Goal: Task Accomplishment & Management: Complete application form

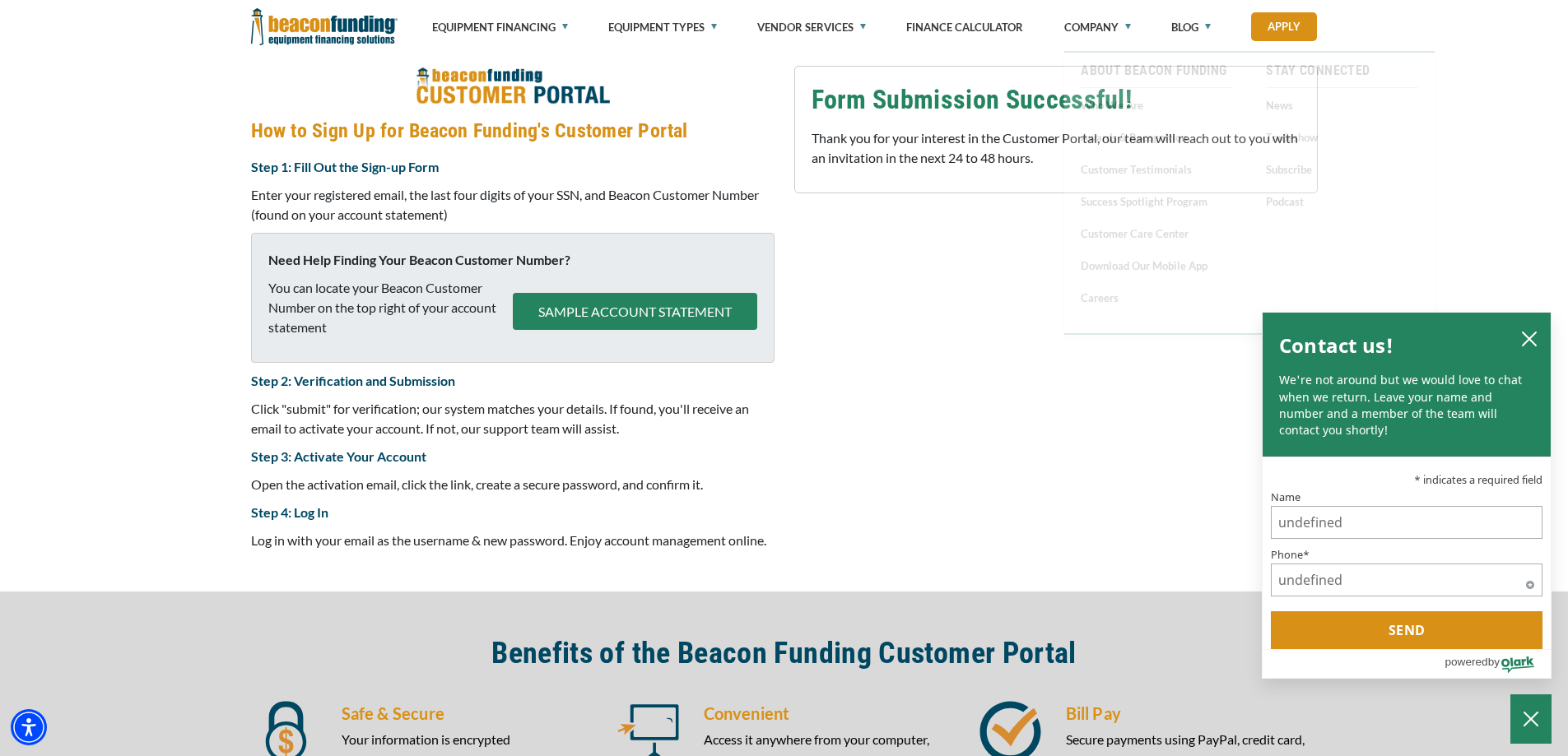
click at [1027, 476] on div "Customer Portal Sign-up Form Company Name* REHBEIN SERVICE CENTER Please provid…" at bounding box center [1055, 312] width 543 height 493
click at [1525, 334] on icon "close chatbox" at bounding box center [1529, 338] width 13 height 13
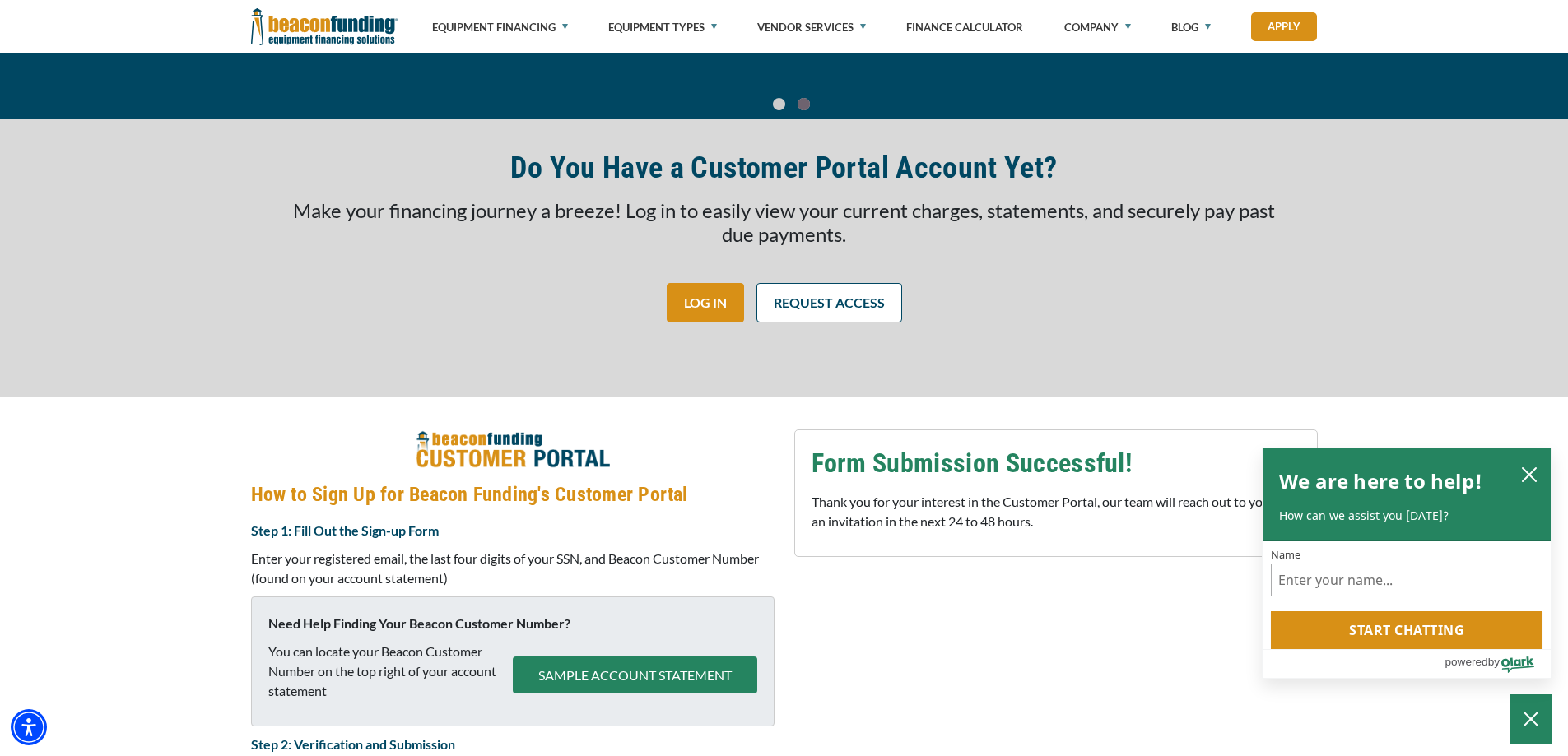
scroll to position [244, 0]
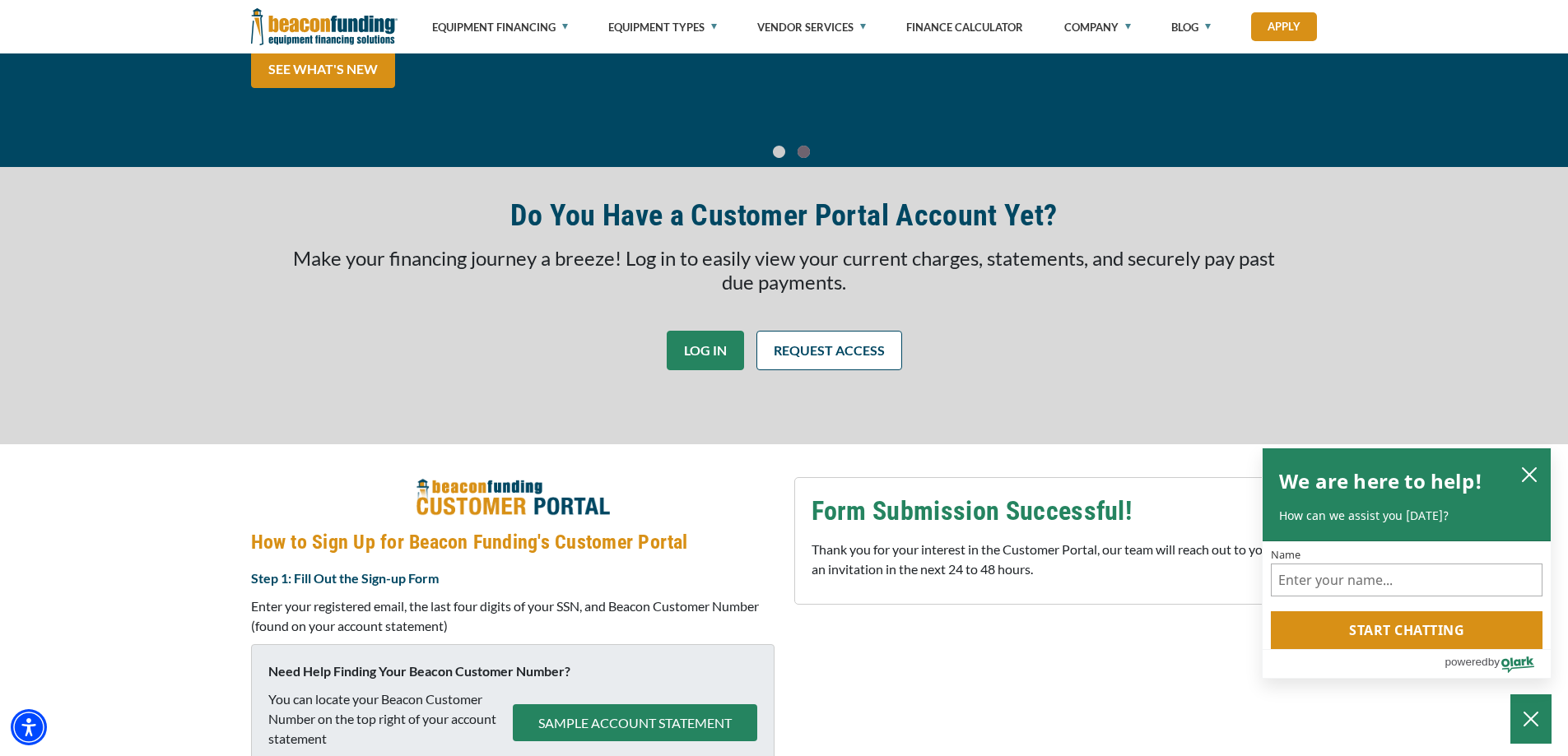
click at [695, 353] on link "LOG IN" at bounding box center [705, 351] width 77 height 39
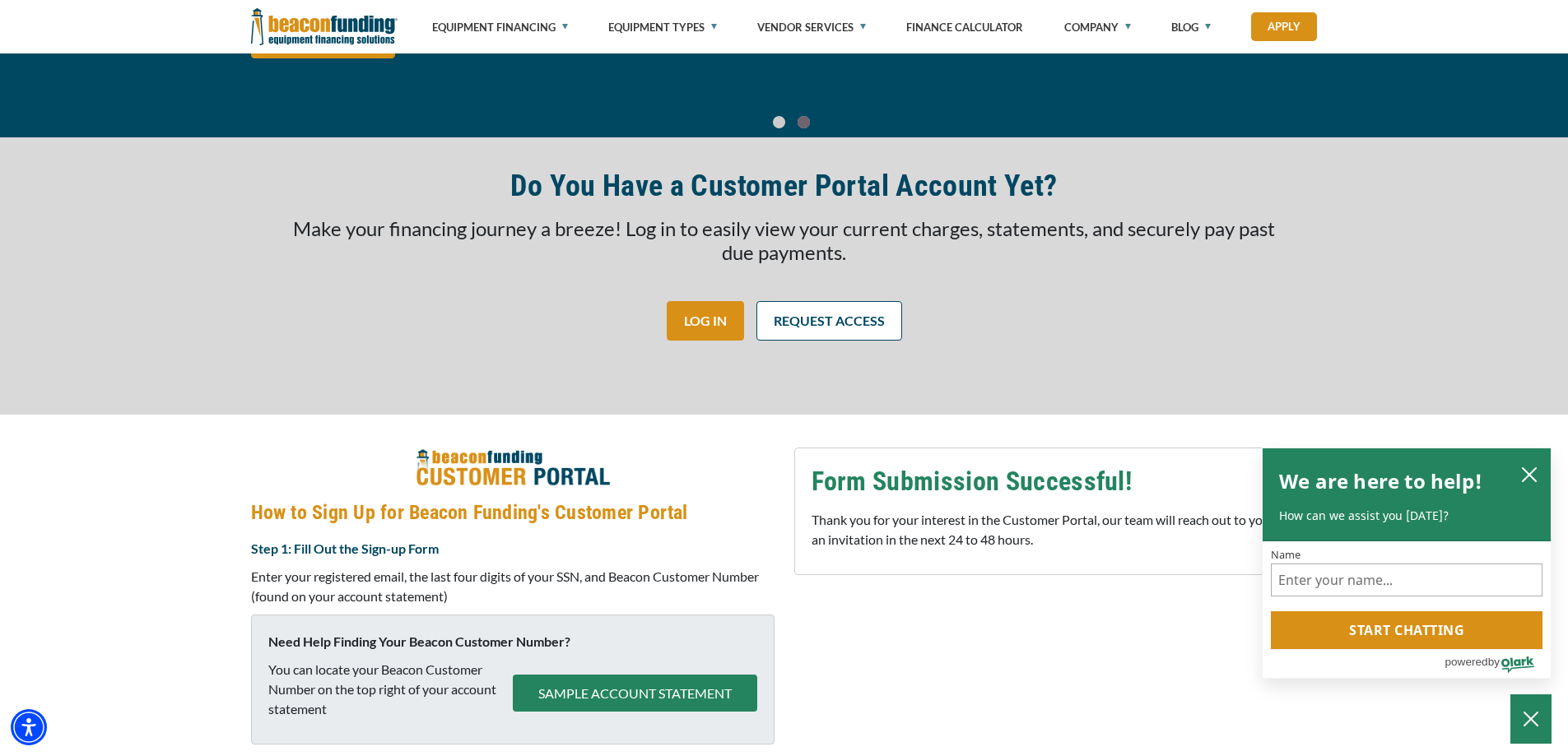
scroll to position [327, 0]
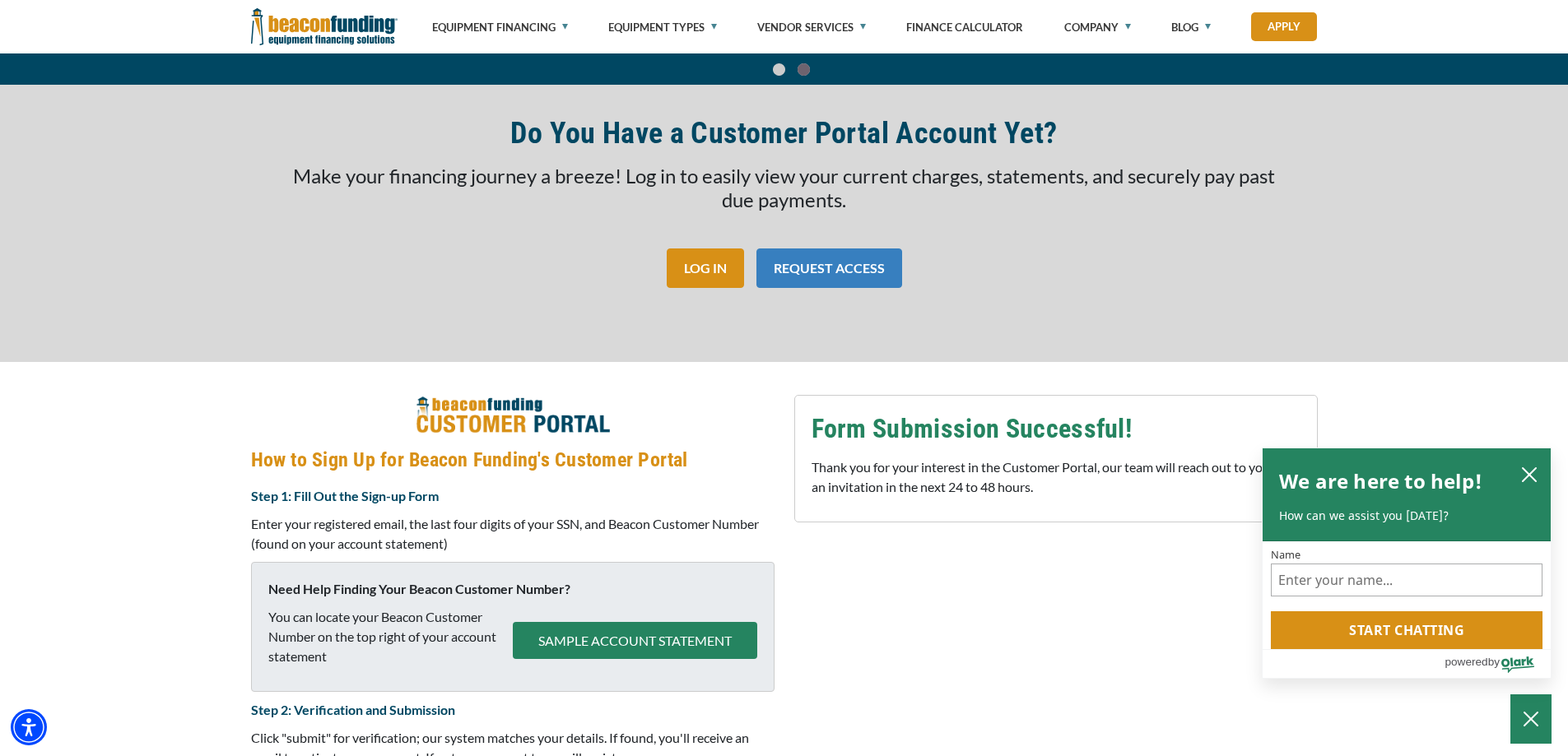
click at [837, 268] on link "REQUEST ACCESS" at bounding box center [829, 268] width 146 height 39
click at [832, 267] on link "REQUEST ACCESS" at bounding box center [829, 268] width 146 height 39
click at [1527, 472] on icon "close chatbox" at bounding box center [1529, 474] width 16 height 16
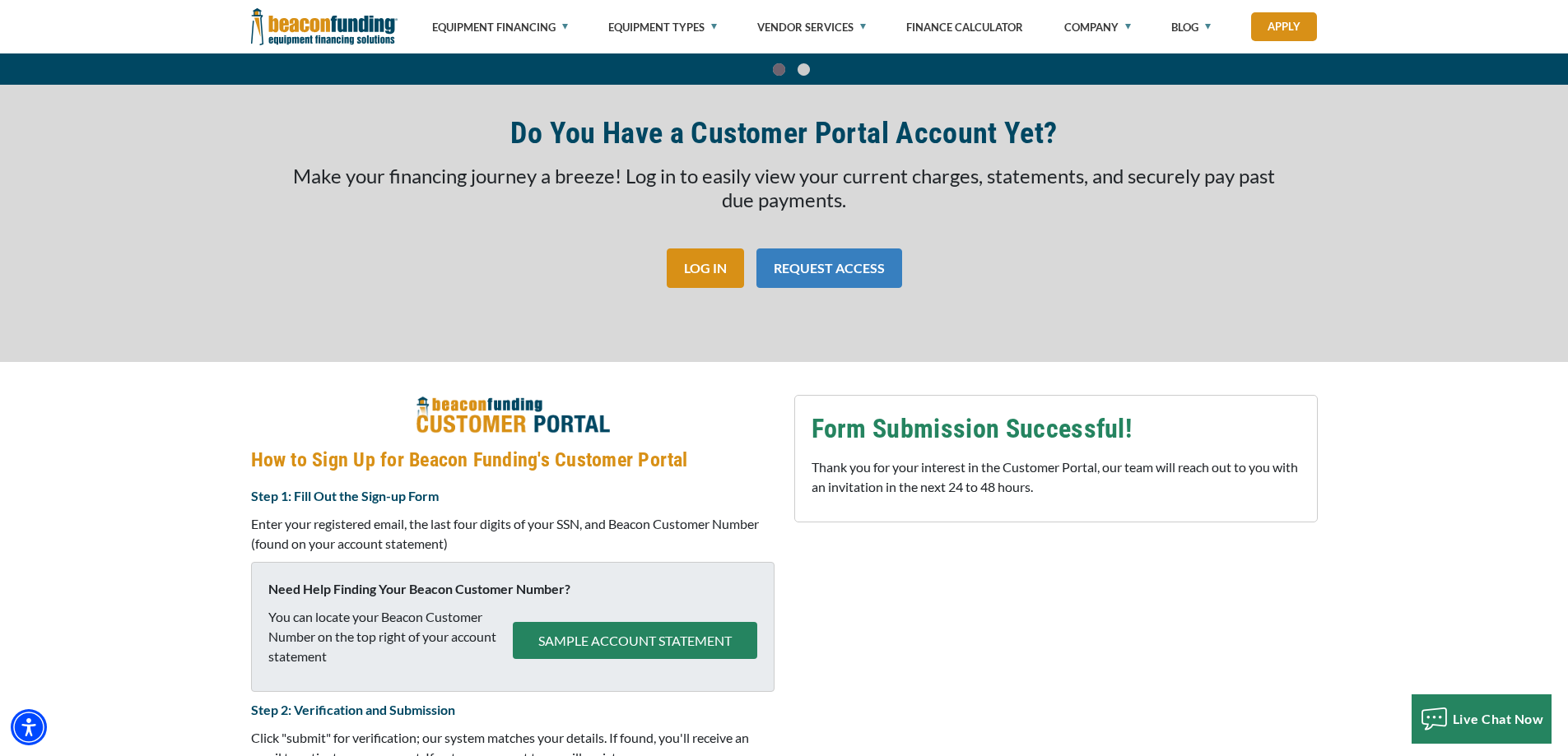
click at [788, 264] on link "REQUEST ACCESS" at bounding box center [829, 268] width 146 height 39
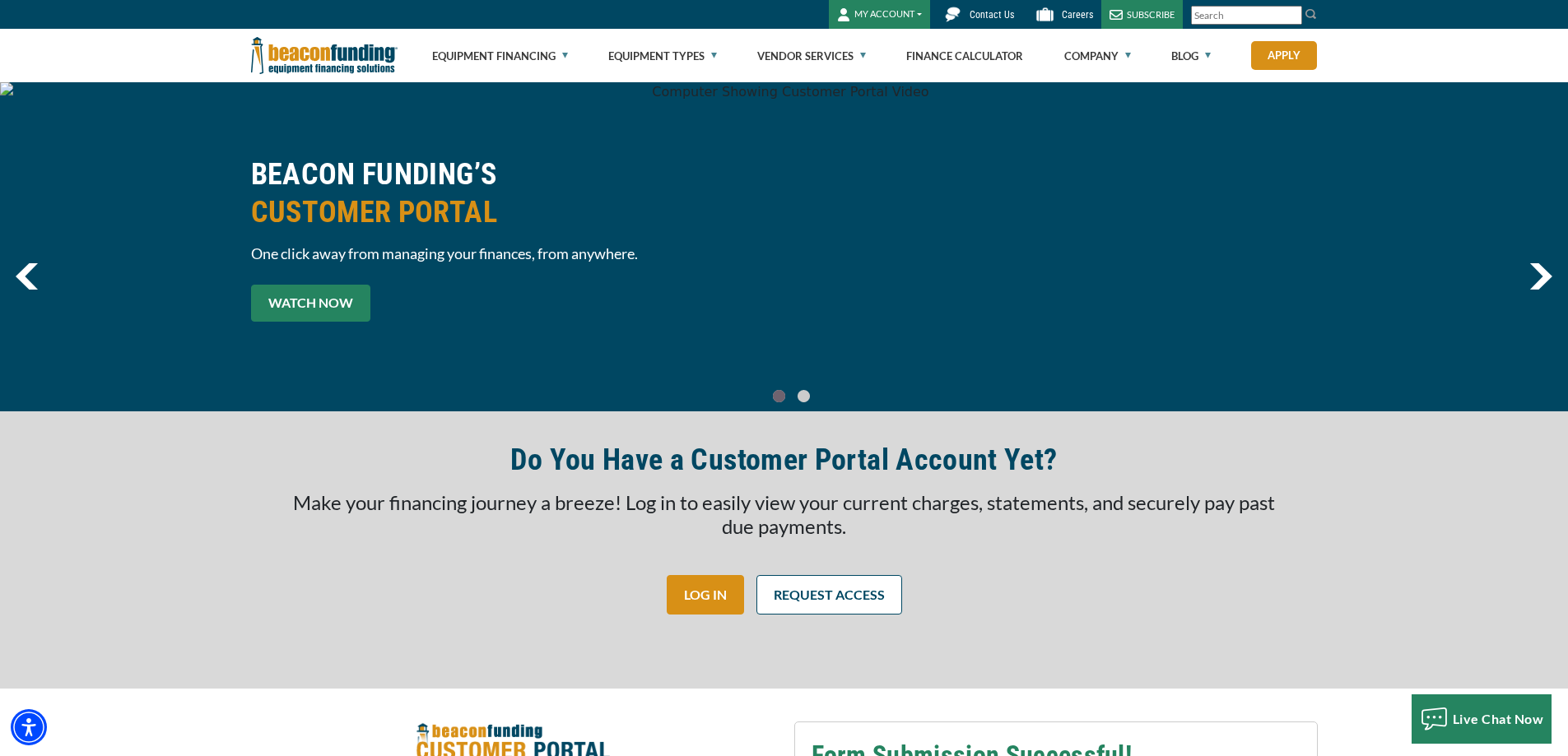
click at [339, 293] on link "WATCH NOW" at bounding box center [310, 302] width 119 height 37
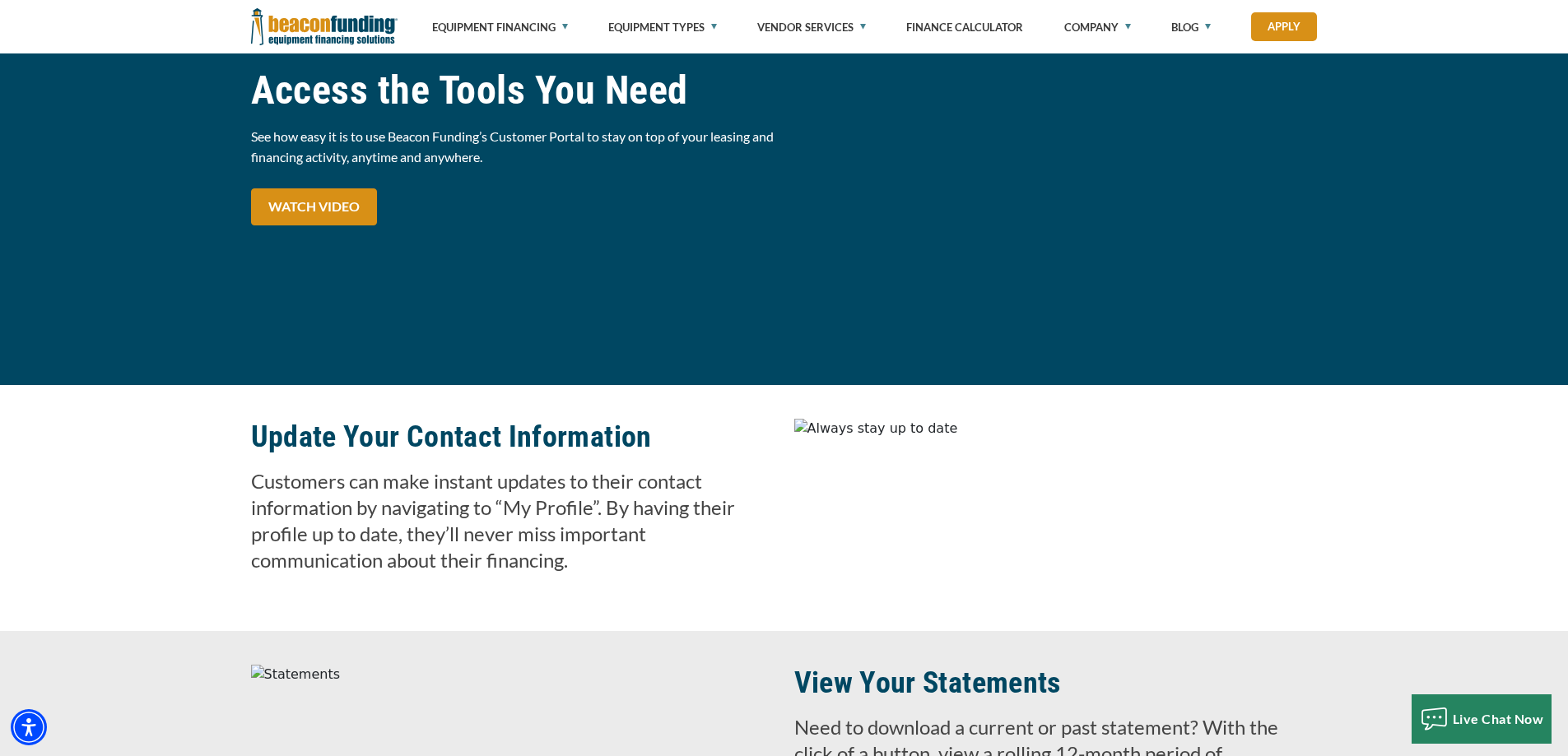
scroll to position [1453, 0]
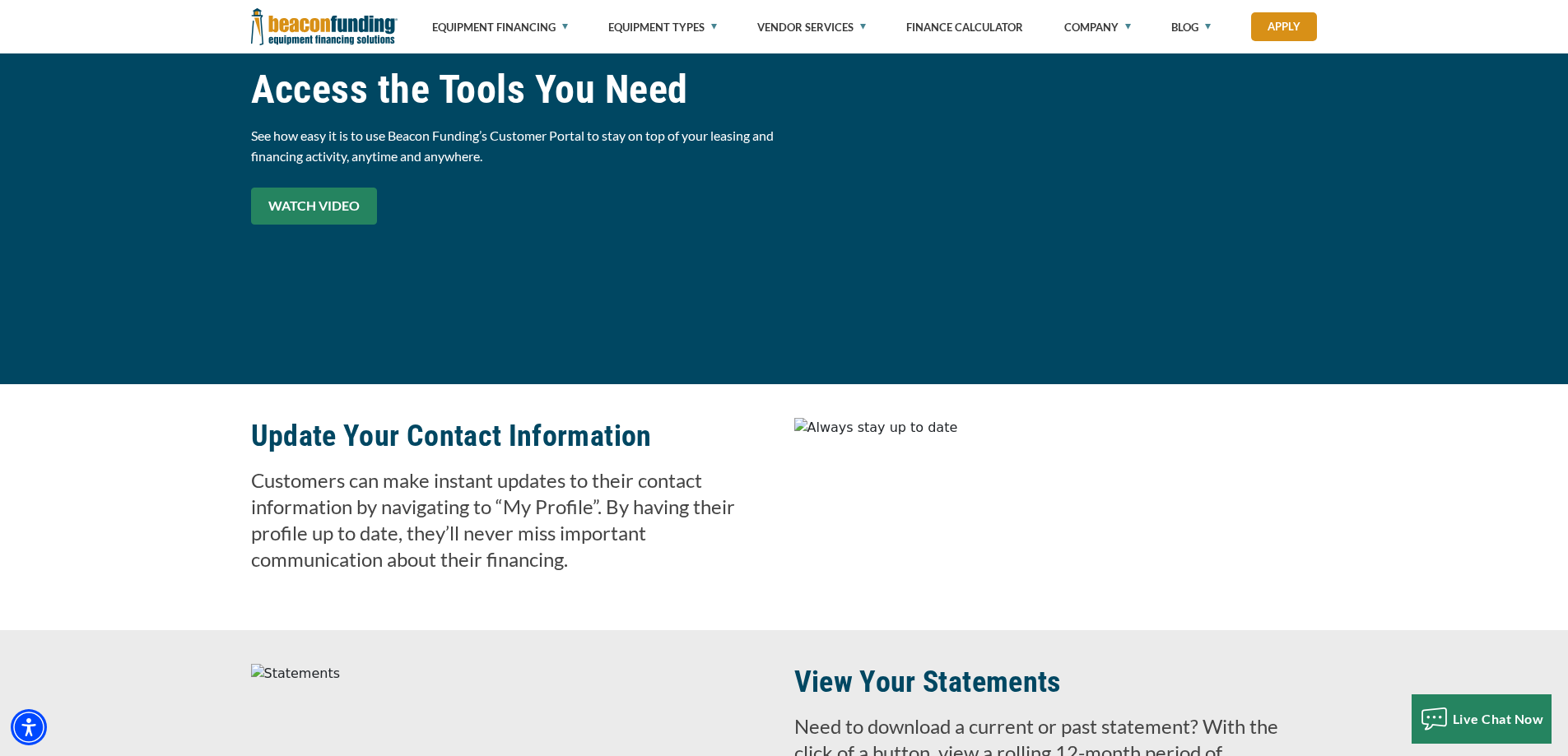
click at [302, 205] on link "WATCH VIDEO" at bounding box center [313, 206] width 126 height 37
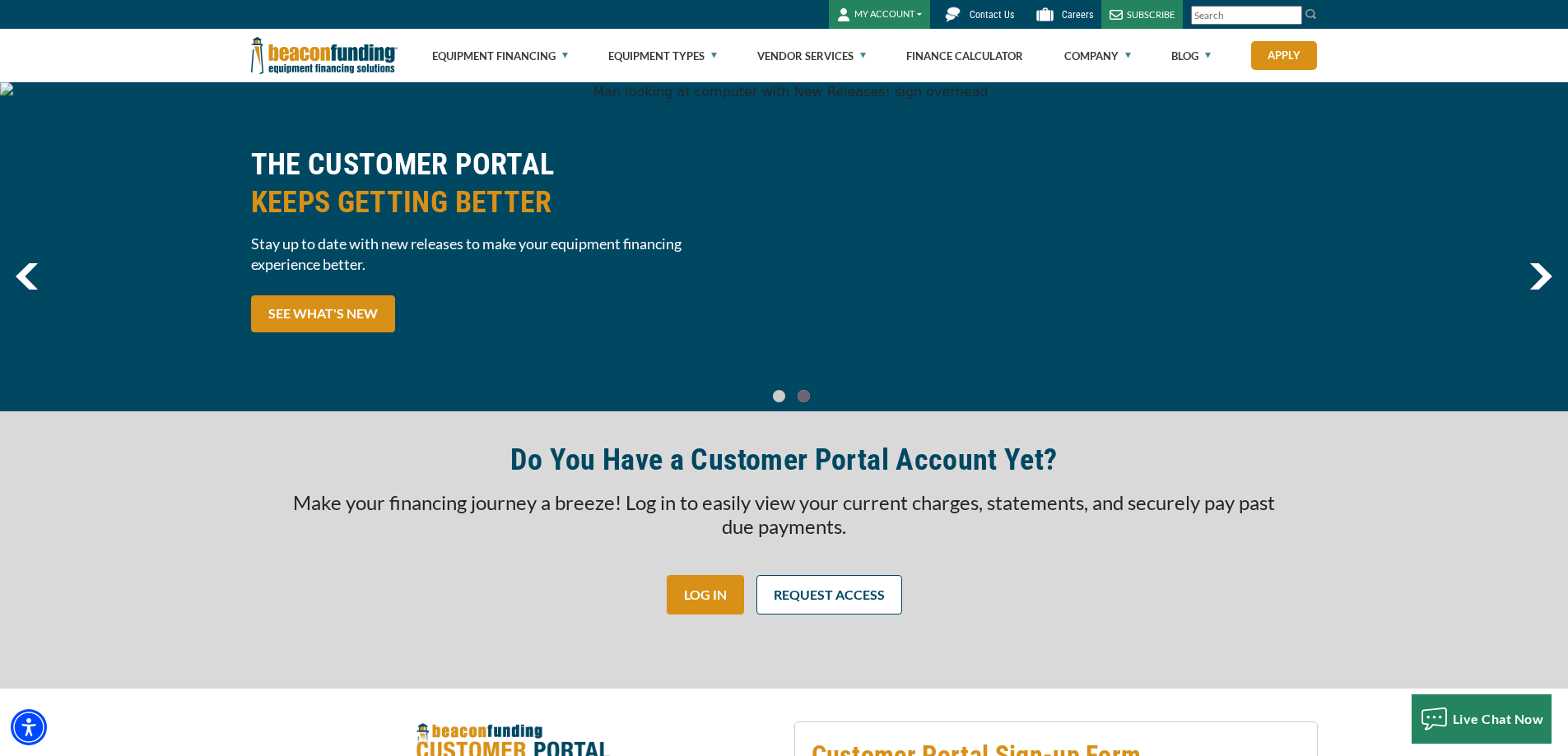
click at [900, 16] on button "MY ACCOUNT" at bounding box center [879, 14] width 101 height 29
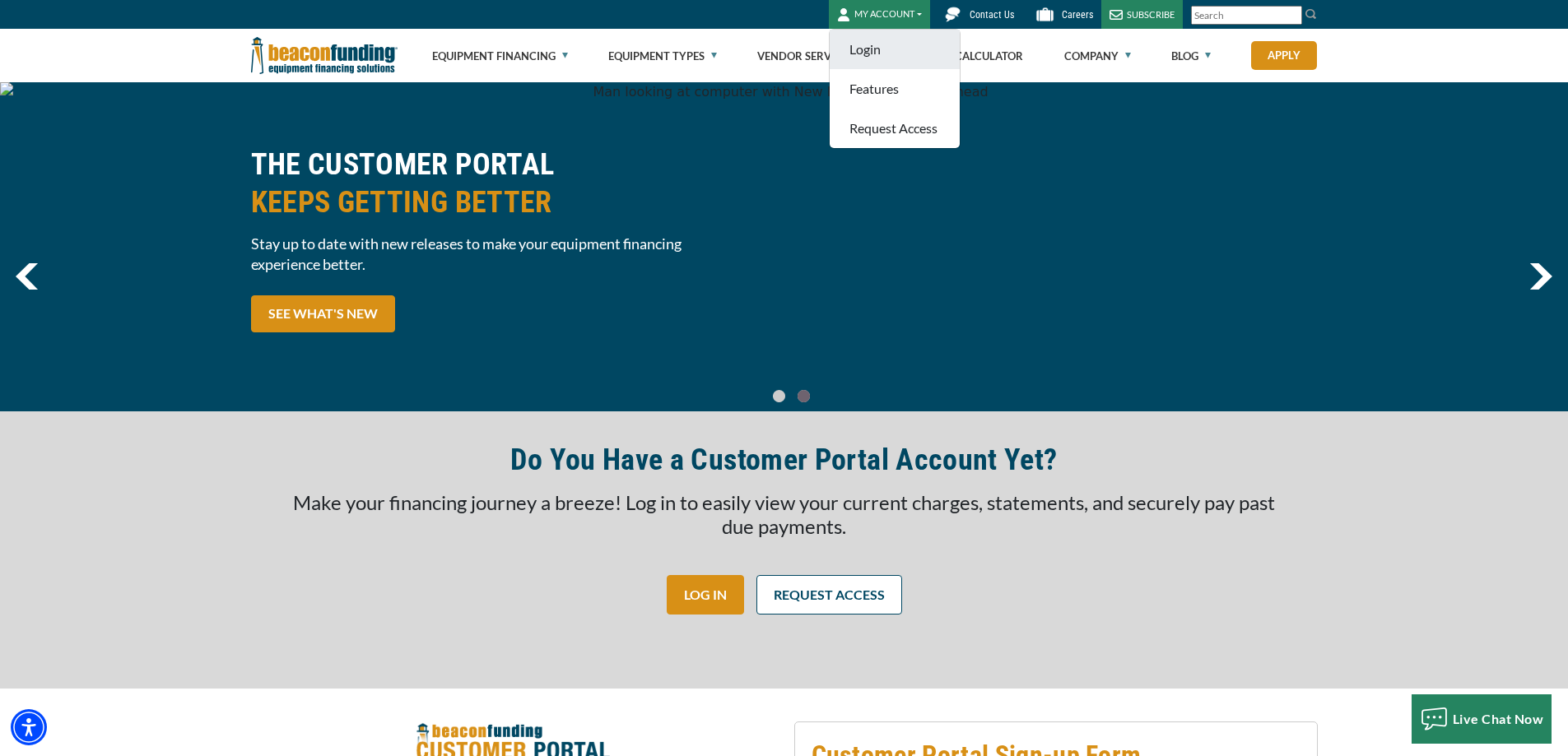
click at [881, 53] on link "Login" at bounding box center [894, 49] width 130 height 39
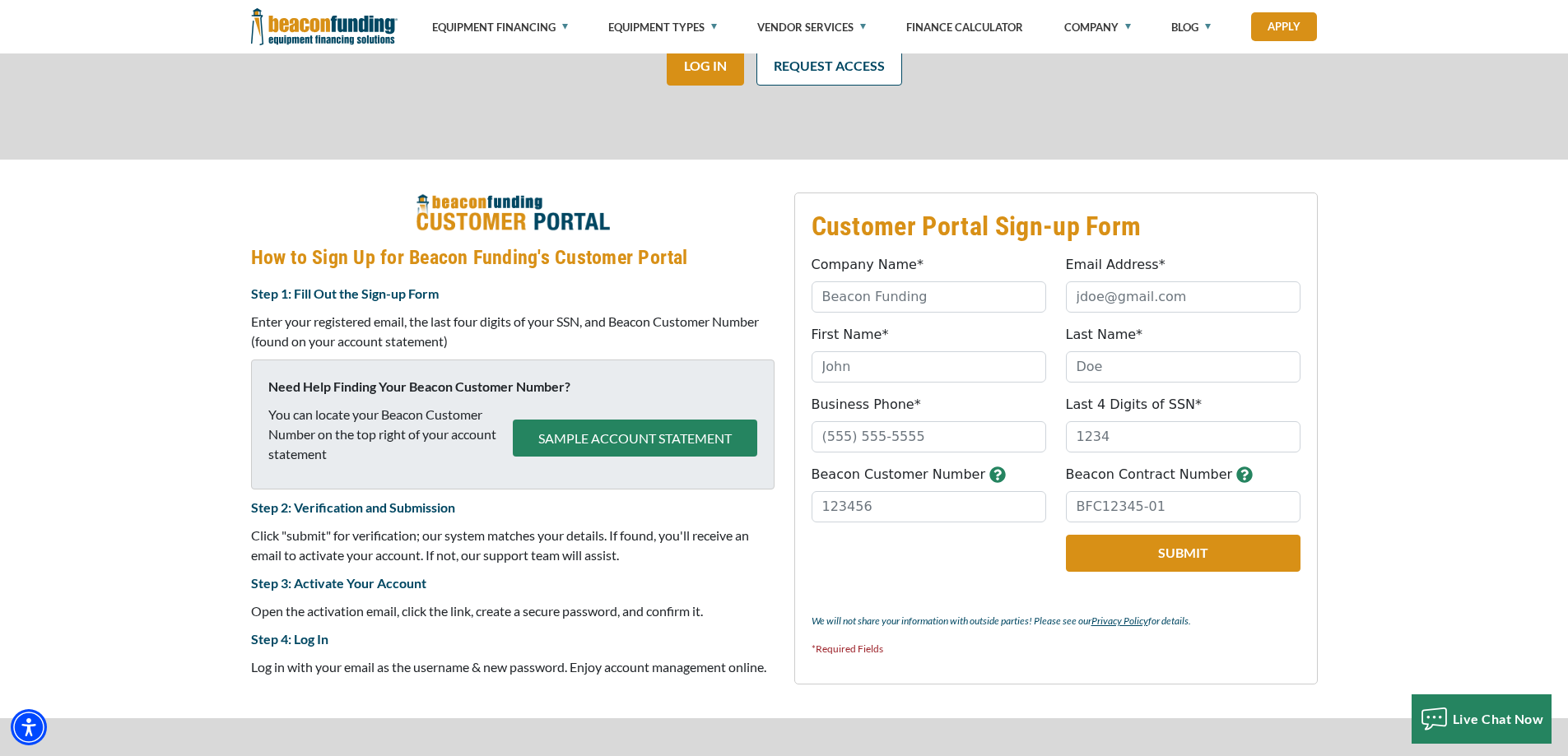
scroll to position [494, 0]
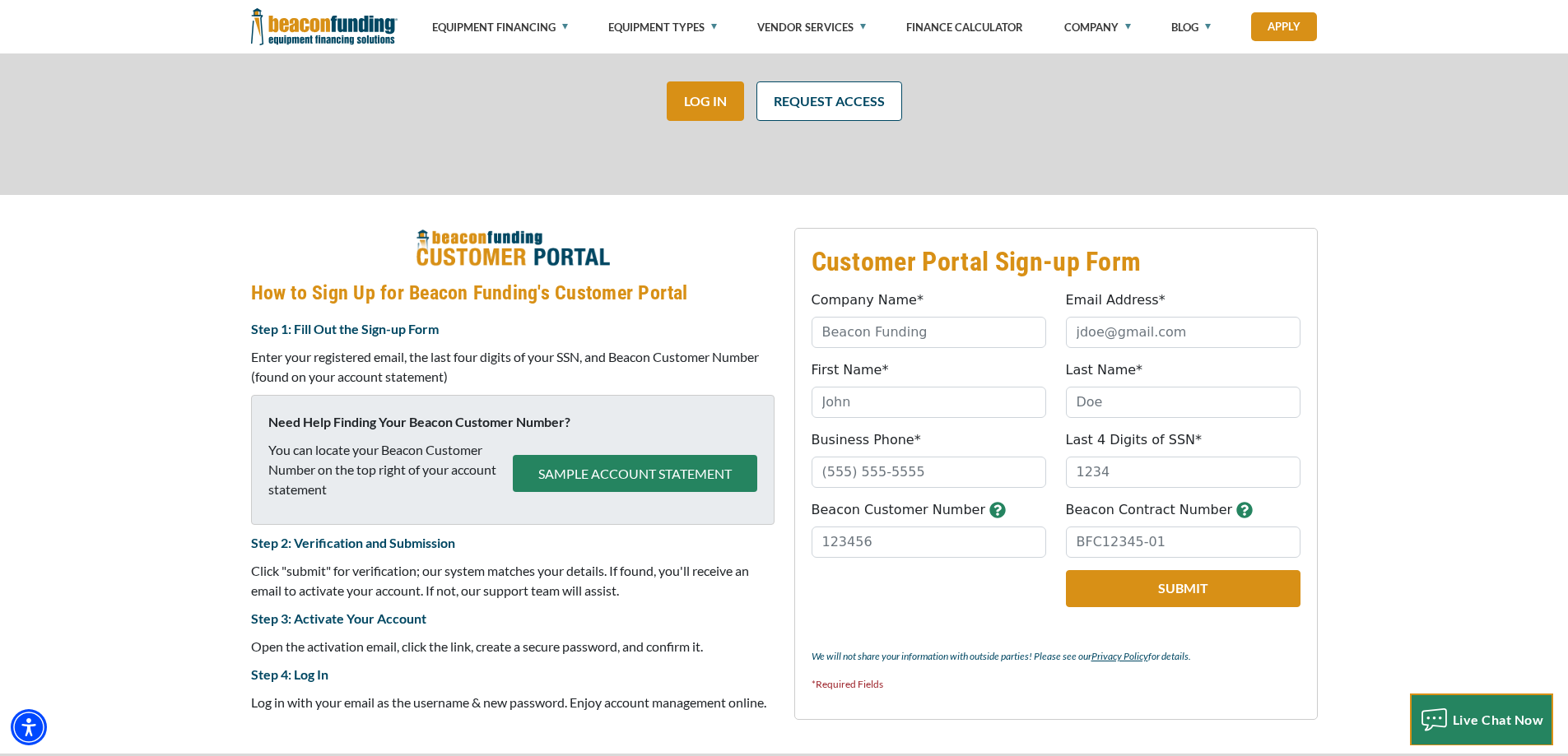
click at [1487, 720] on span "Live Chat Now" at bounding box center [1498, 718] width 91 height 15
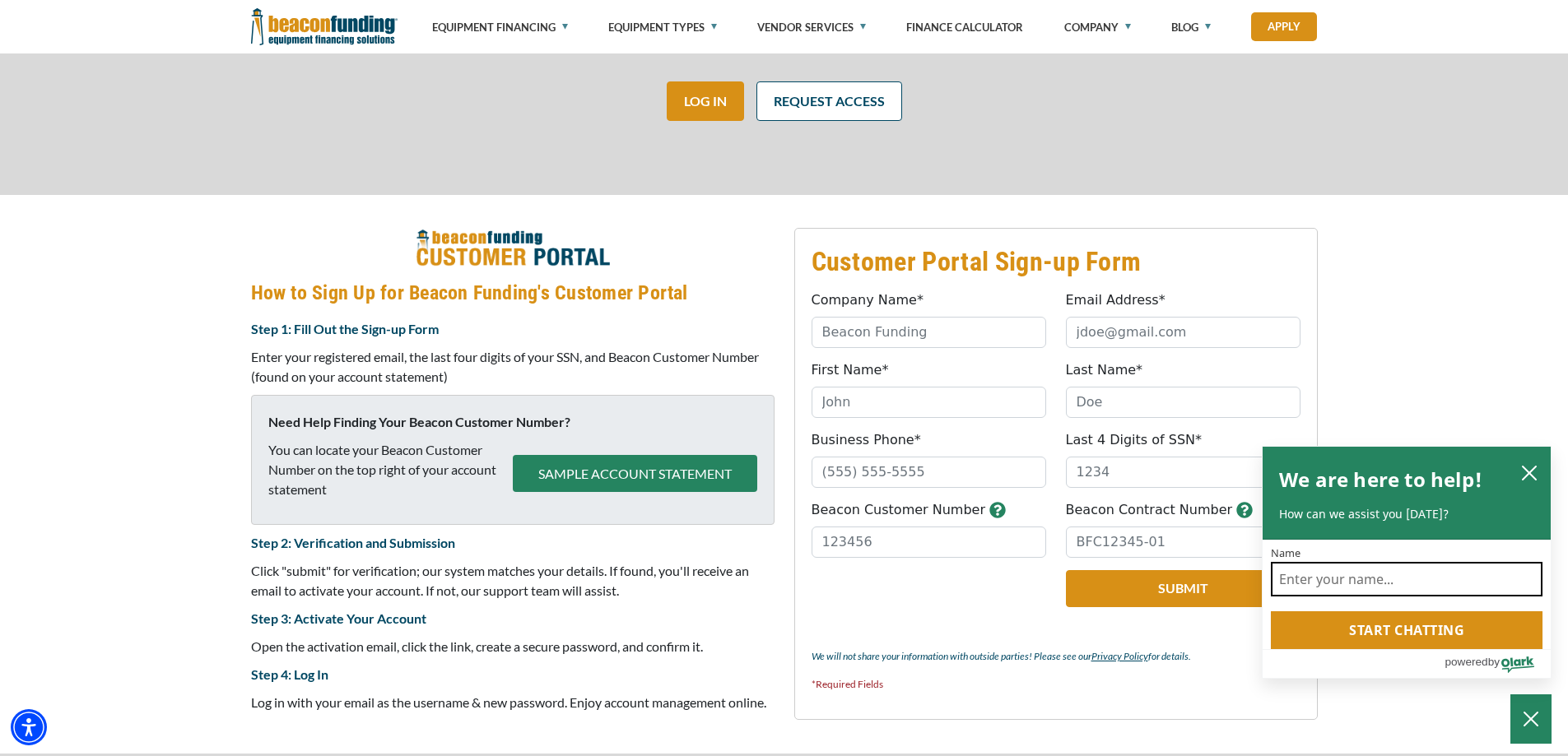
click at [1334, 585] on input "Name" at bounding box center [1406, 579] width 271 height 35
type input "[PERSON_NAME]"
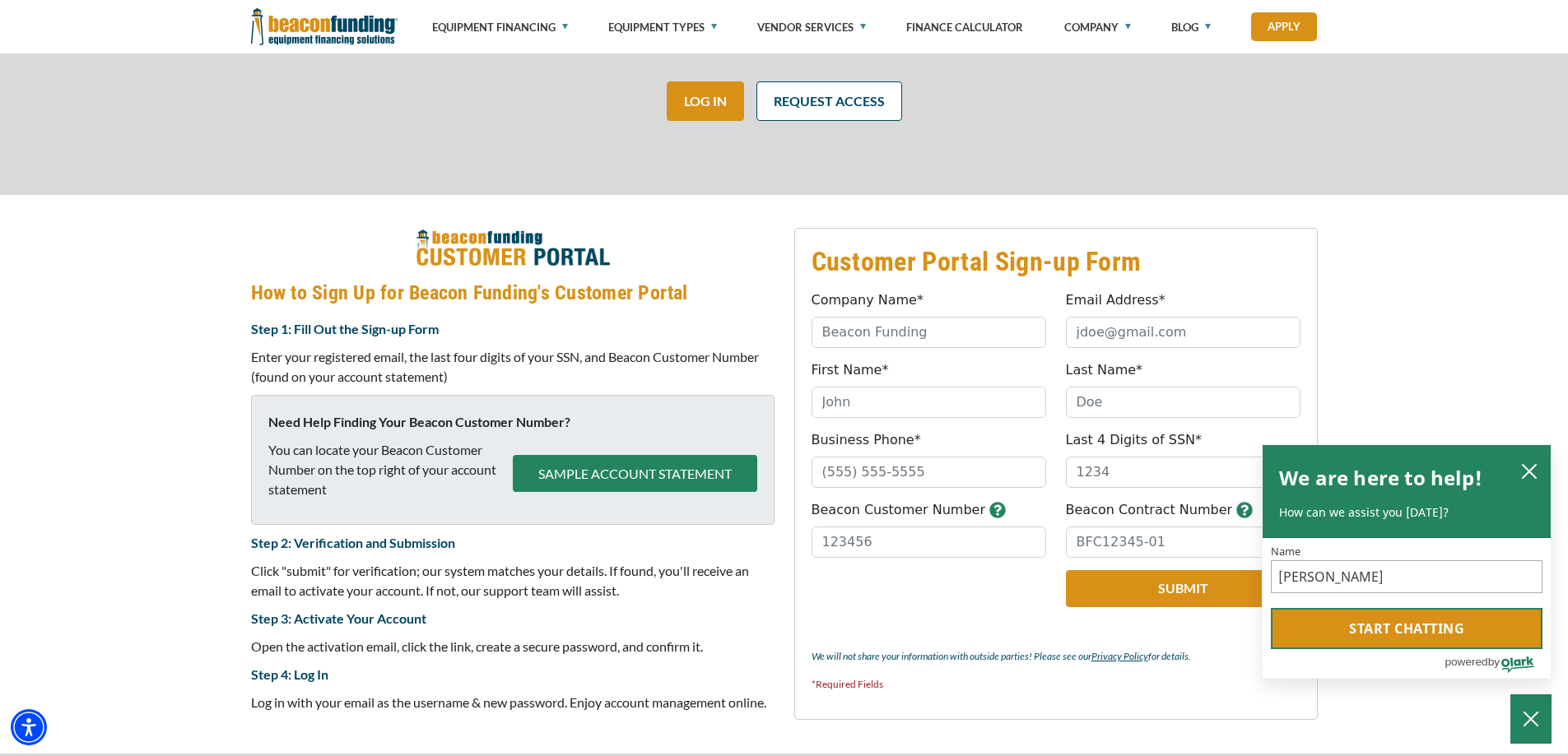
click at [1414, 633] on button "Start chatting" at bounding box center [1406, 628] width 271 height 41
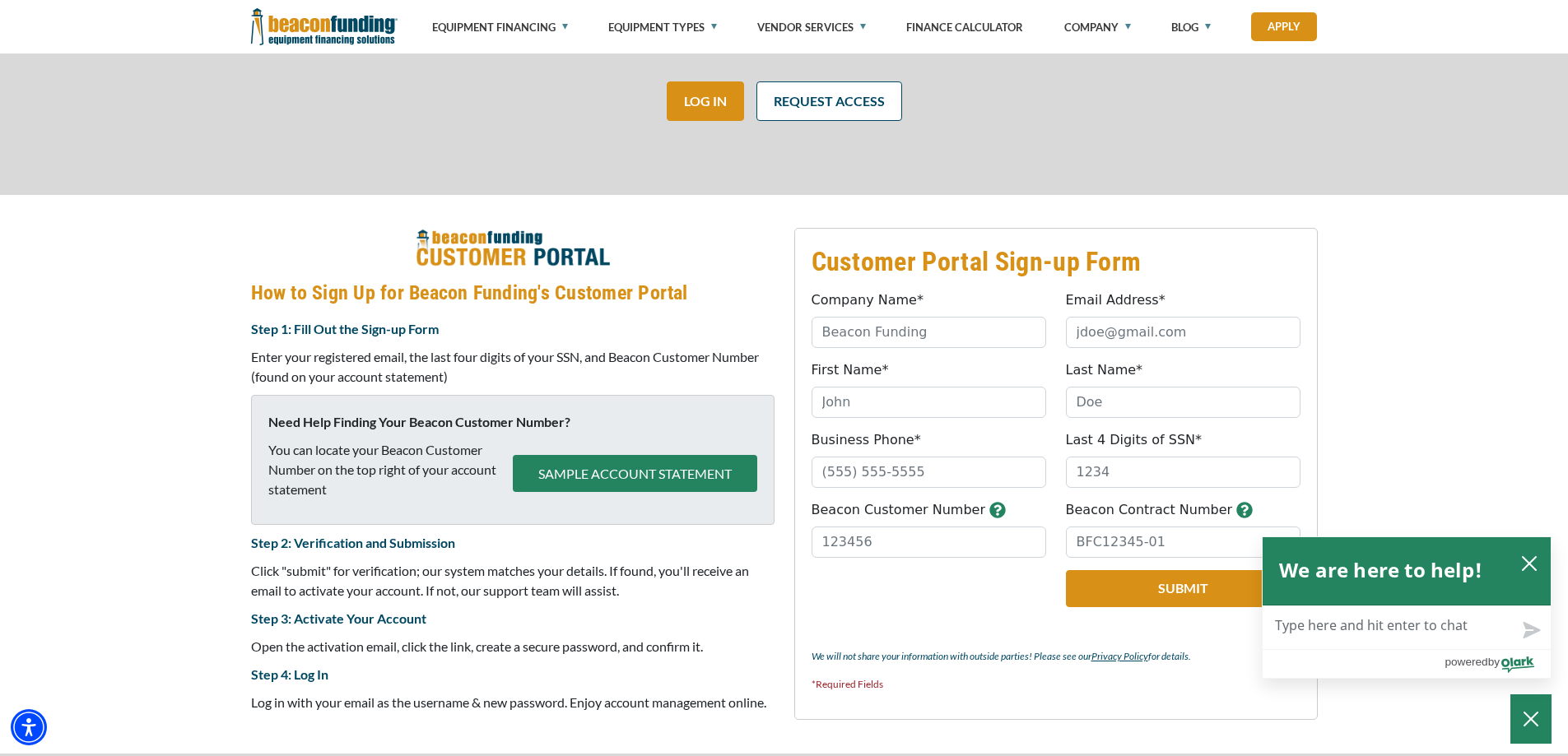
click at [1344, 627] on textarea "Live Chat Now" at bounding box center [1406, 628] width 288 height 43
type textarea "i"
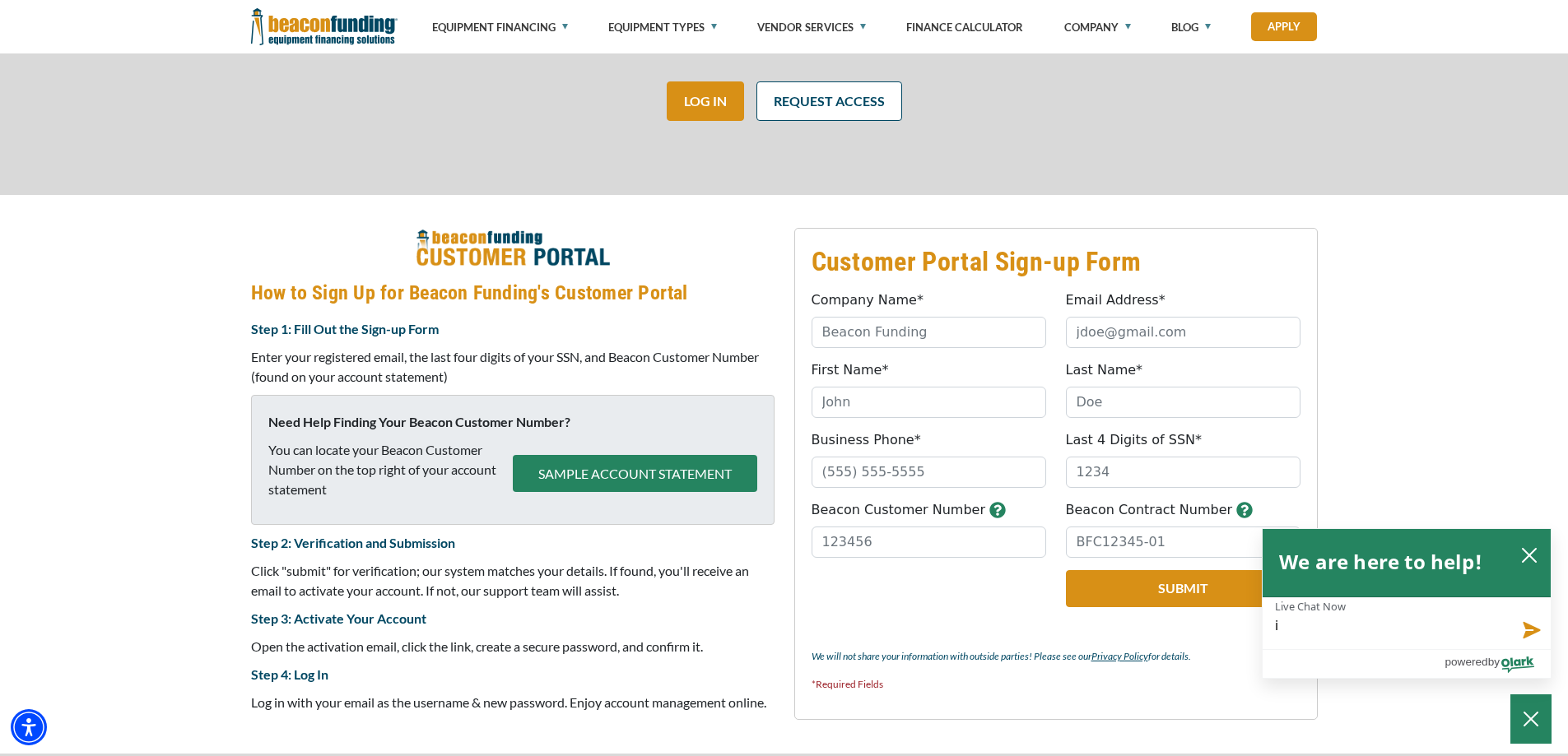
type textarea "i"
type textarea "i c"
type textarea "i ca"
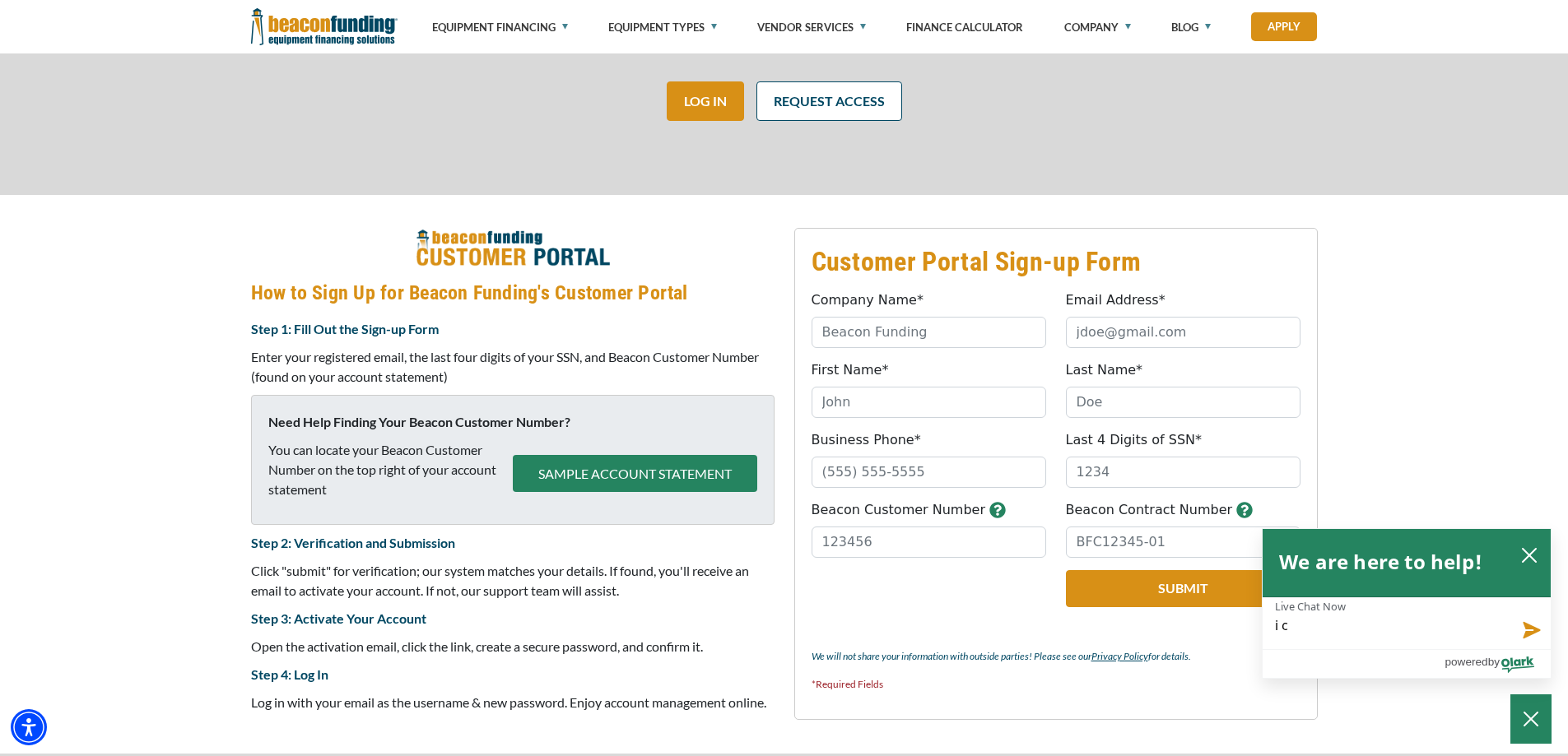
type textarea "i ca"
type textarea "i can"
type textarea "i cant"
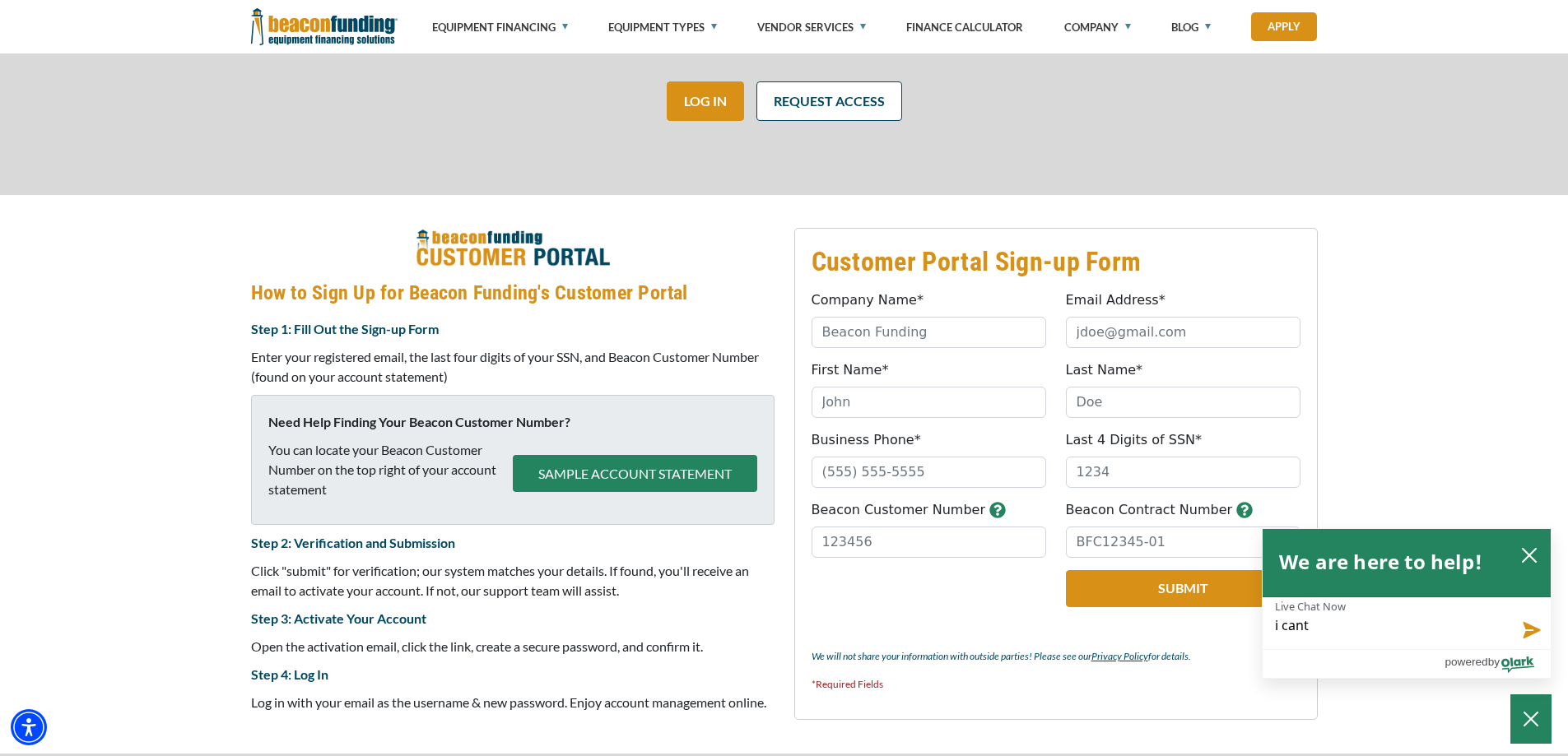
type textarea "i cant"
type textarea "i cant g"
type textarea "i cant ge"
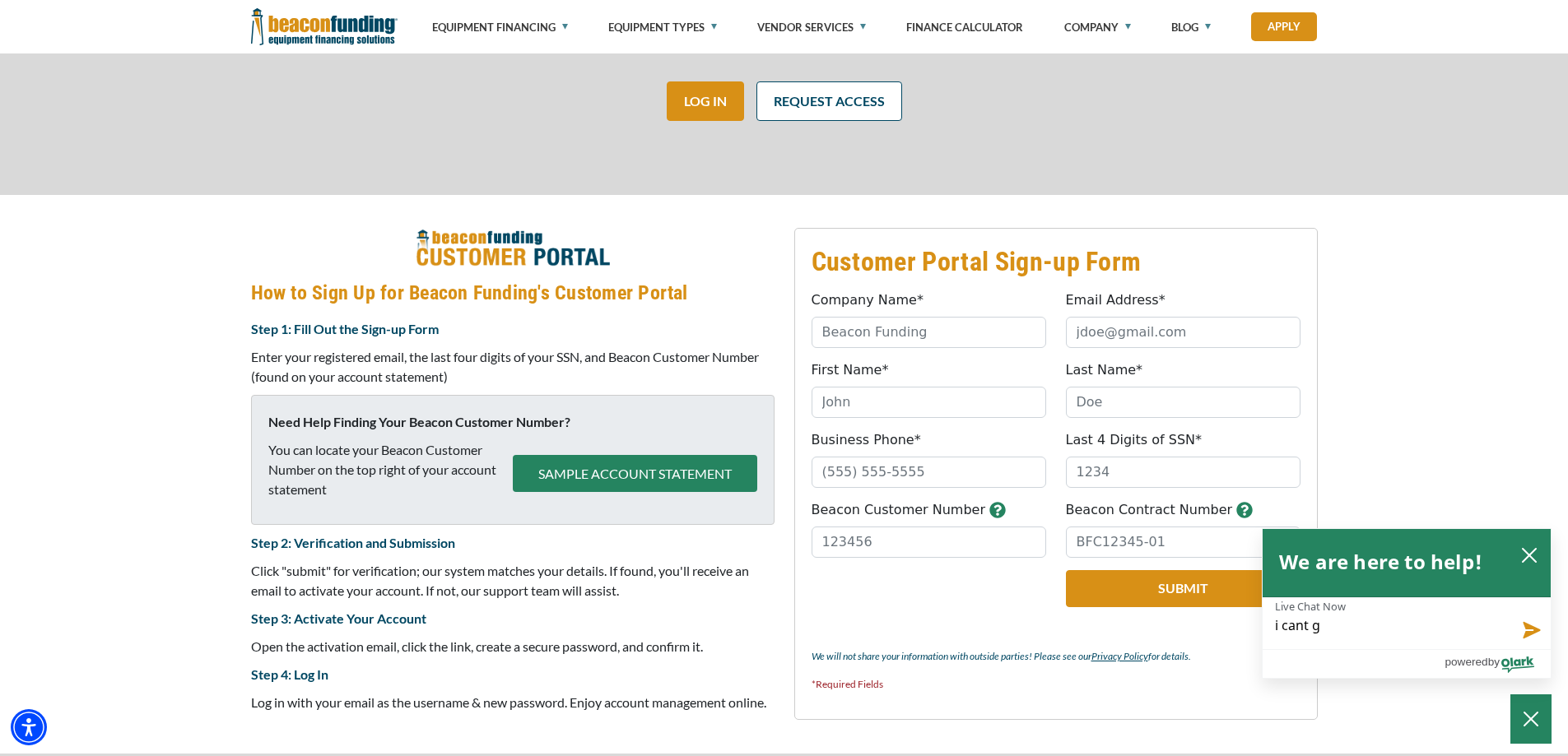
type textarea "i cant ge"
type textarea "i cant get"
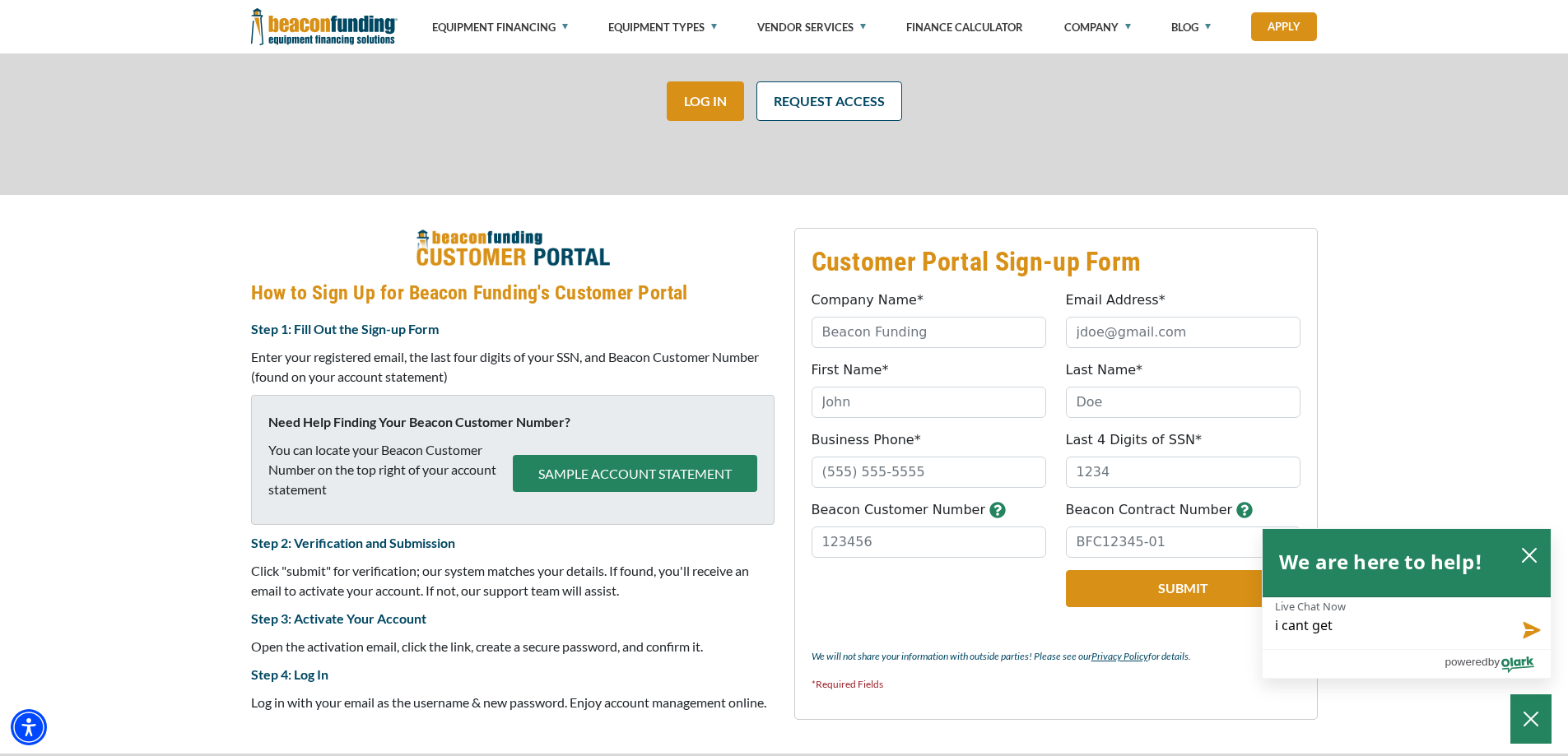
type textarea "i cant get i"
type textarea "i cant get in"
type textarea "i cant get int"
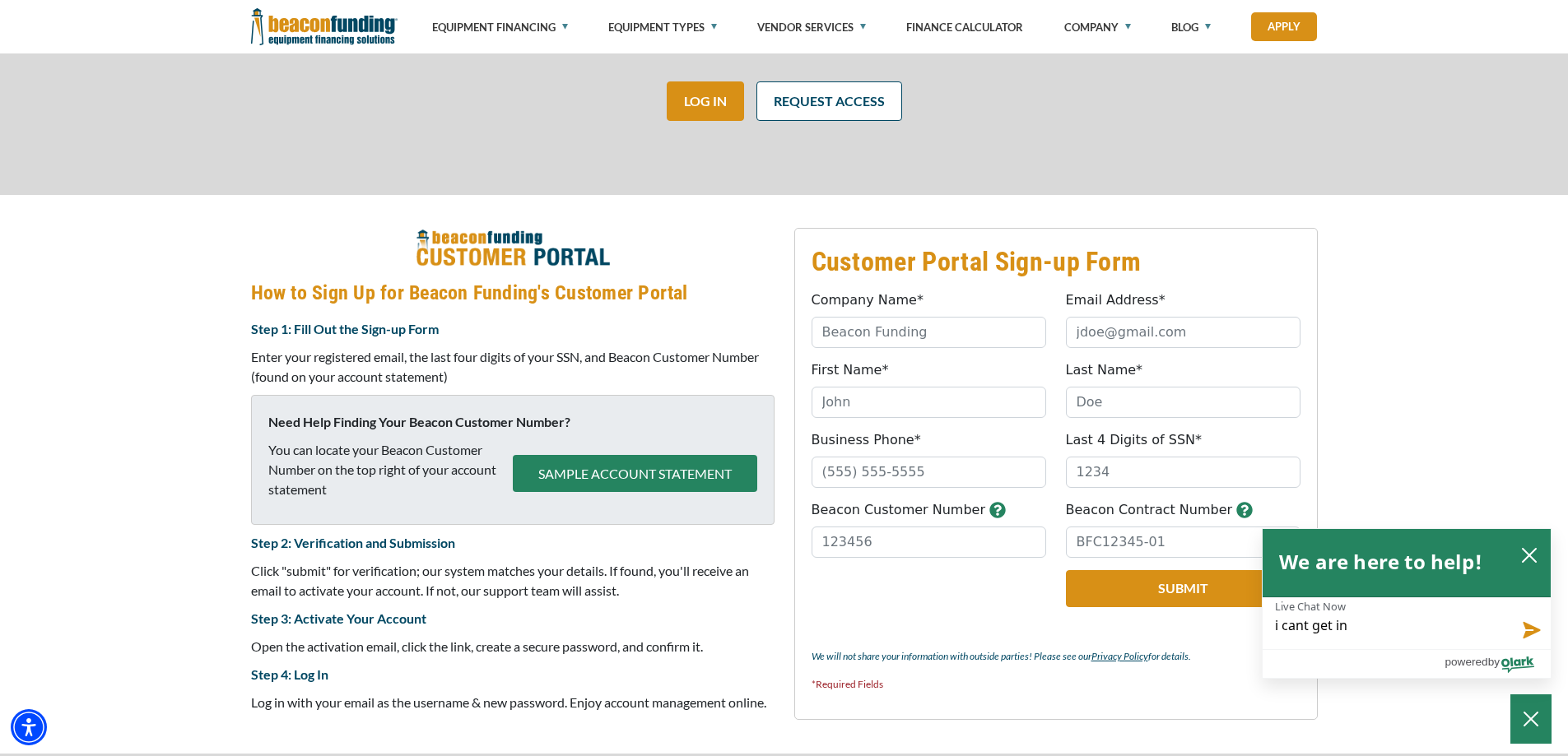
type textarea "i cant get int"
type textarea "i cant get into"
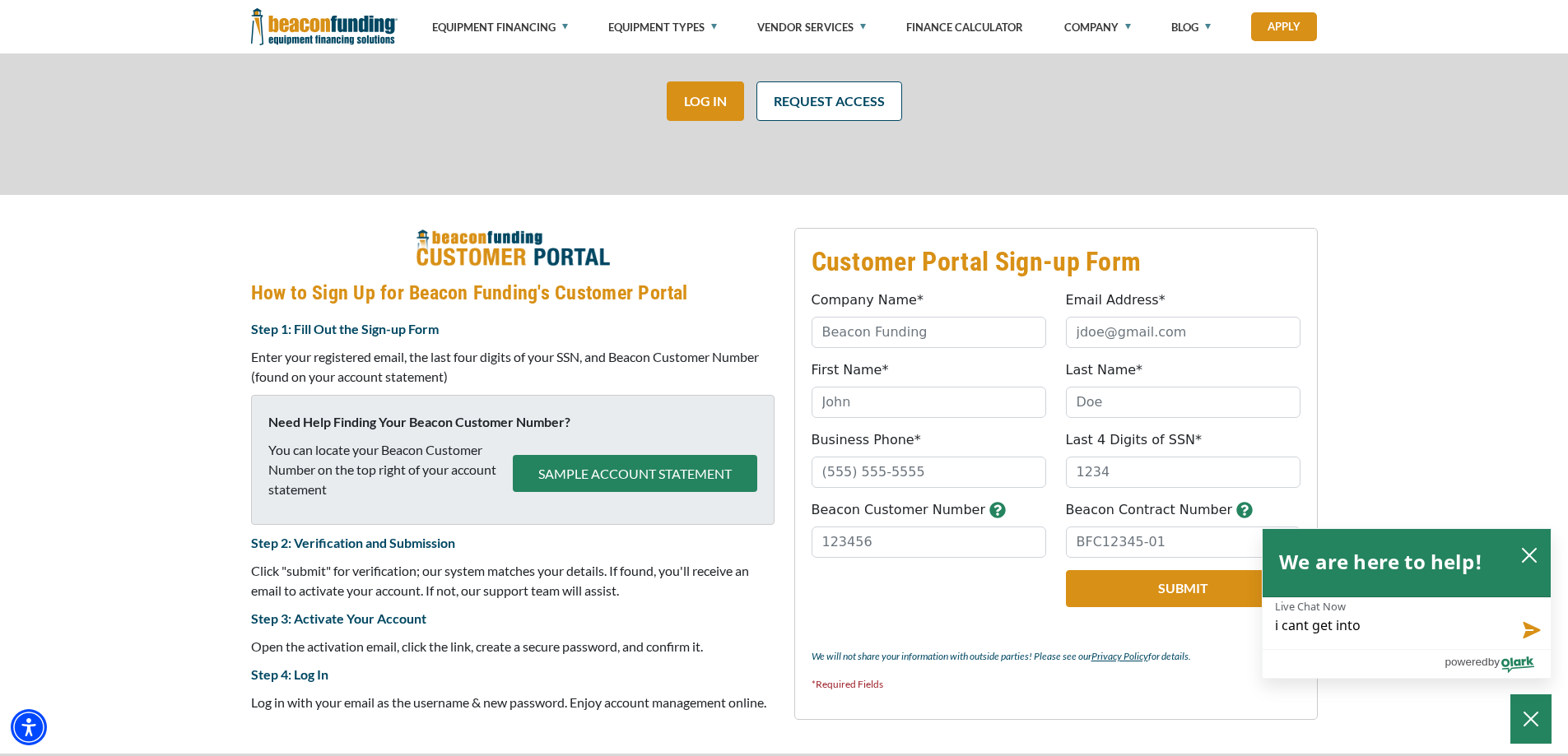
type textarea "i cant get into m"
type textarea "i cant get into my"
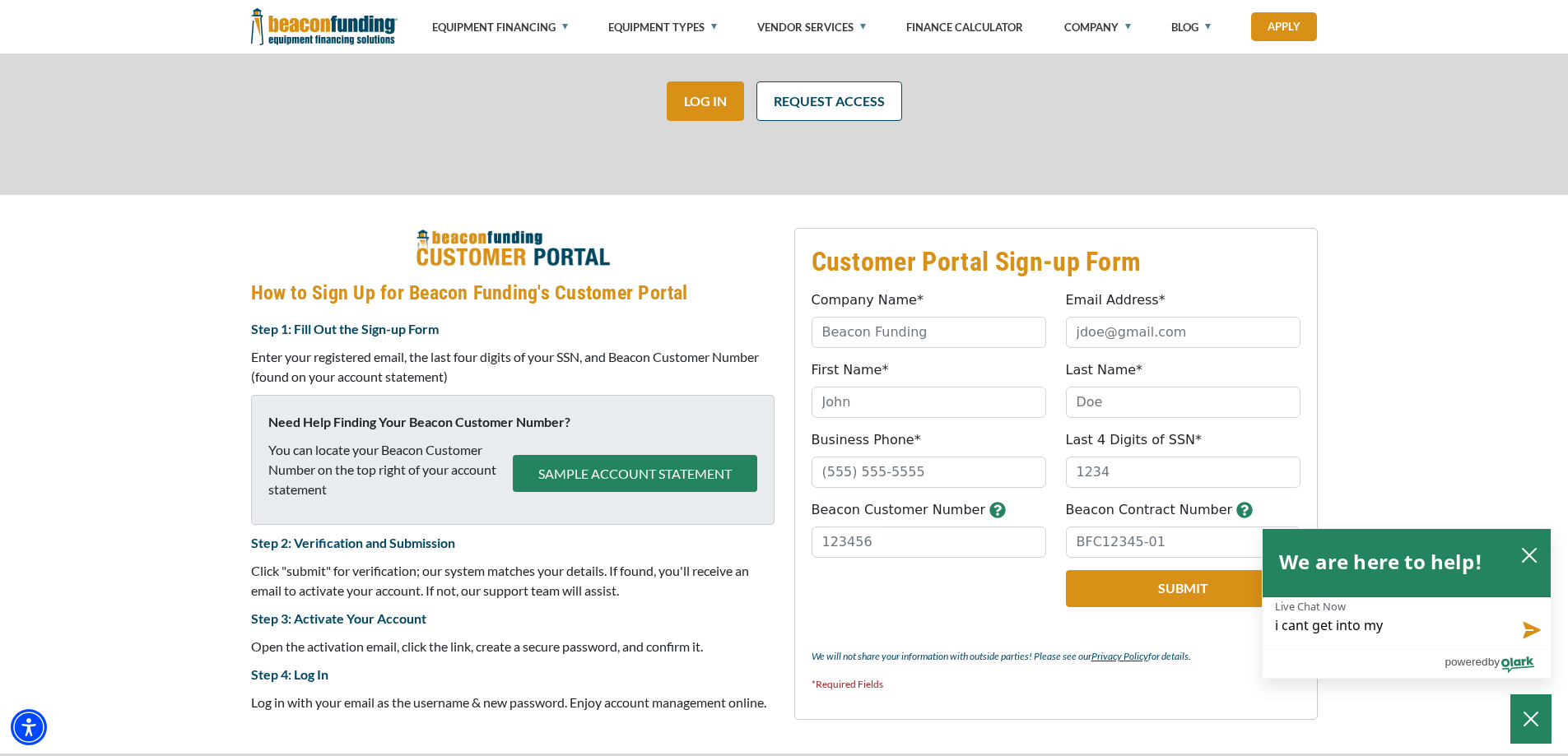
type textarea "i cant get into my"
type textarea "i cant get into my a"
type textarea "i cant get into my ac"
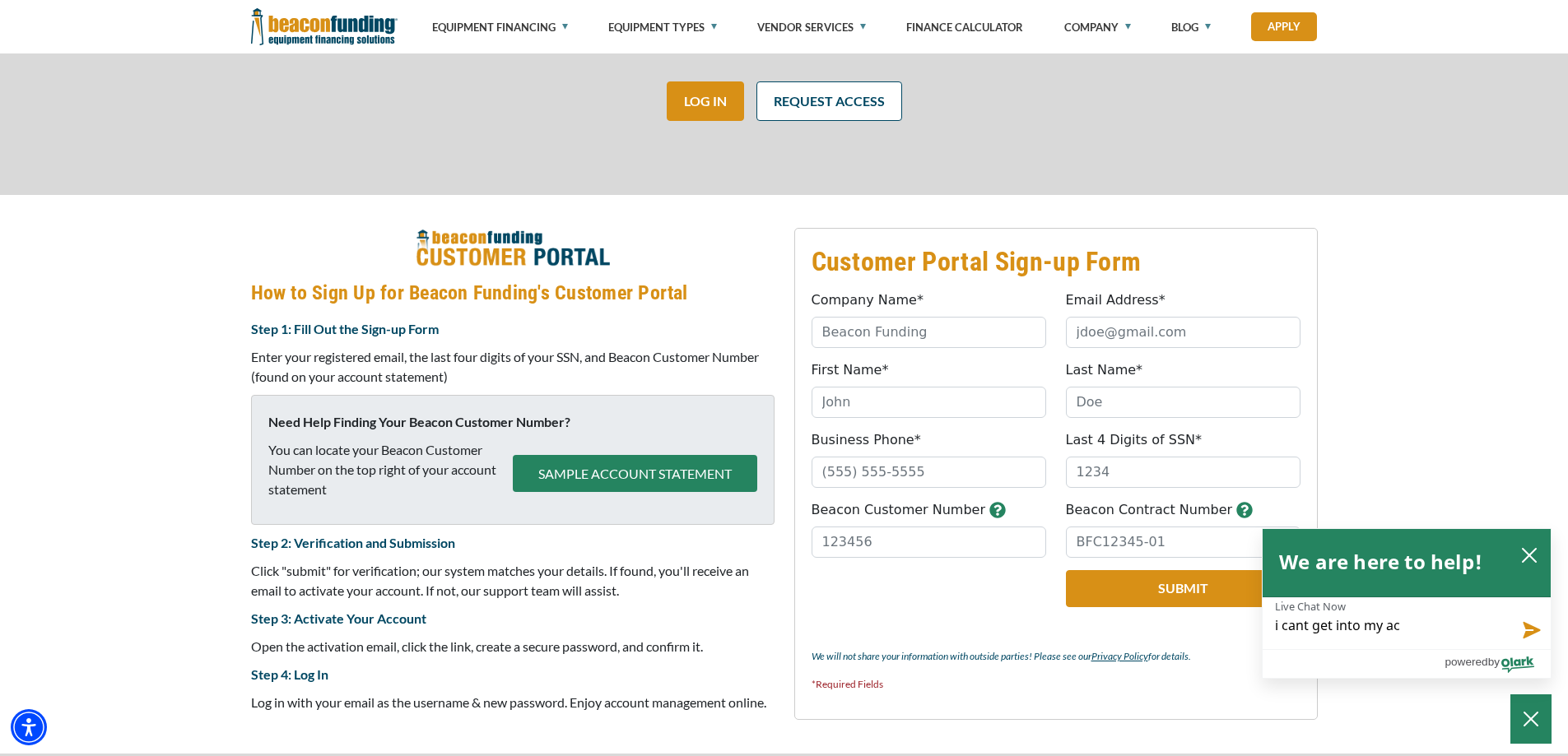
type textarea "i cant get into my acc"
type textarea "i cant get into my acco"
type textarea "i cant get into my accou"
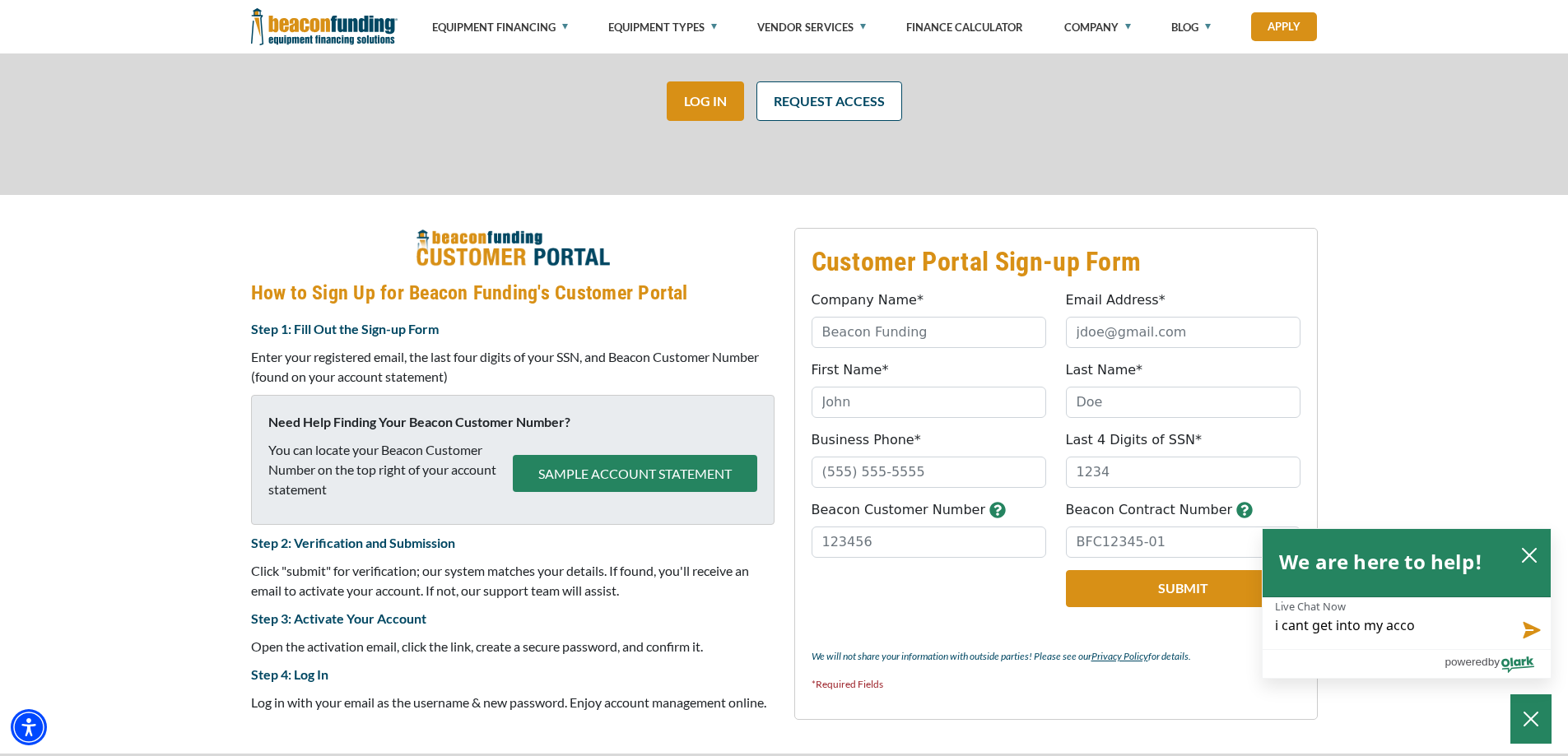
type textarea "i cant get into my accou"
type textarea "i cant get into my accoun"
type textarea "i cant get into my account"
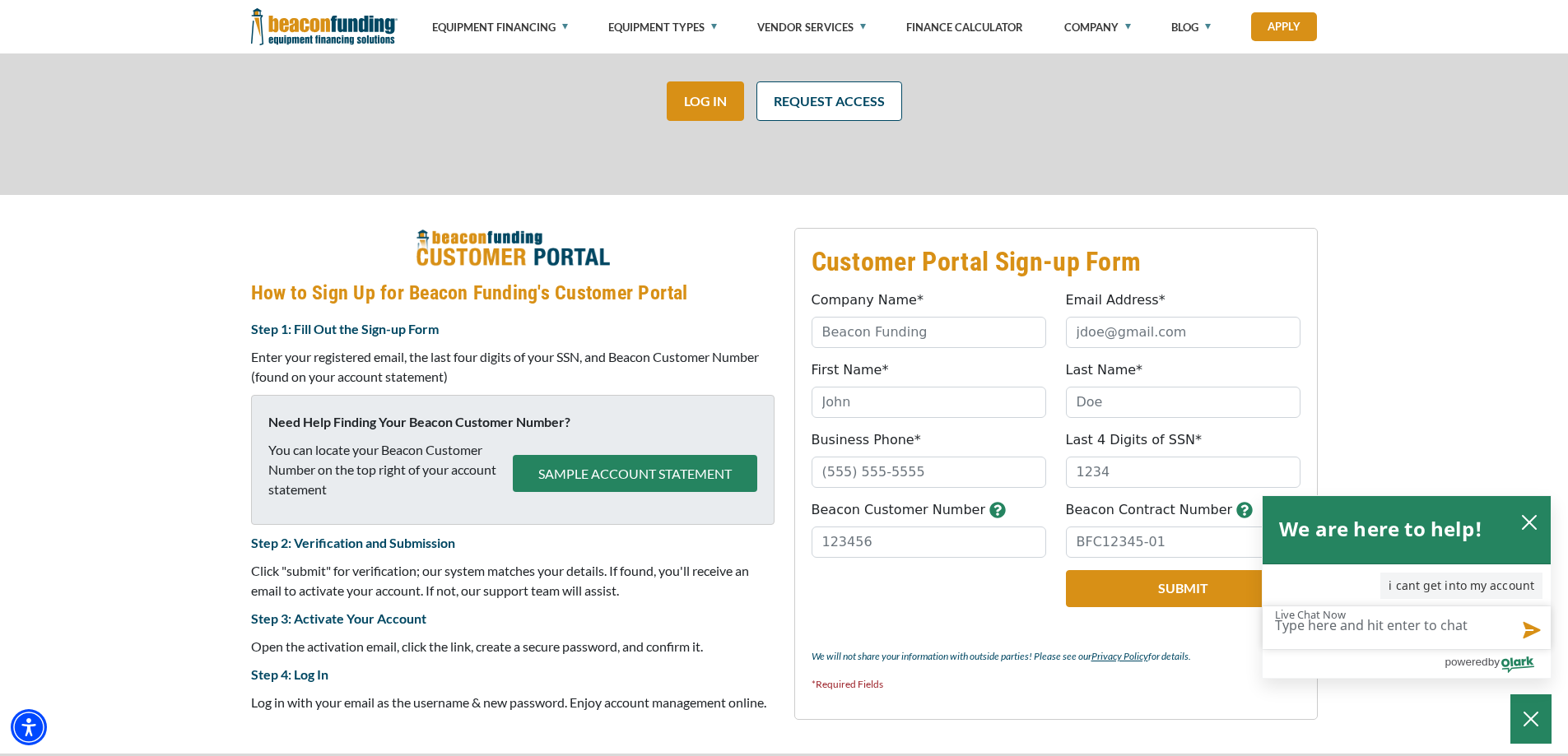
click at [615, 475] on button "SAMPLE ACCOUNT STATEMENT" at bounding box center [635, 472] width 244 height 37
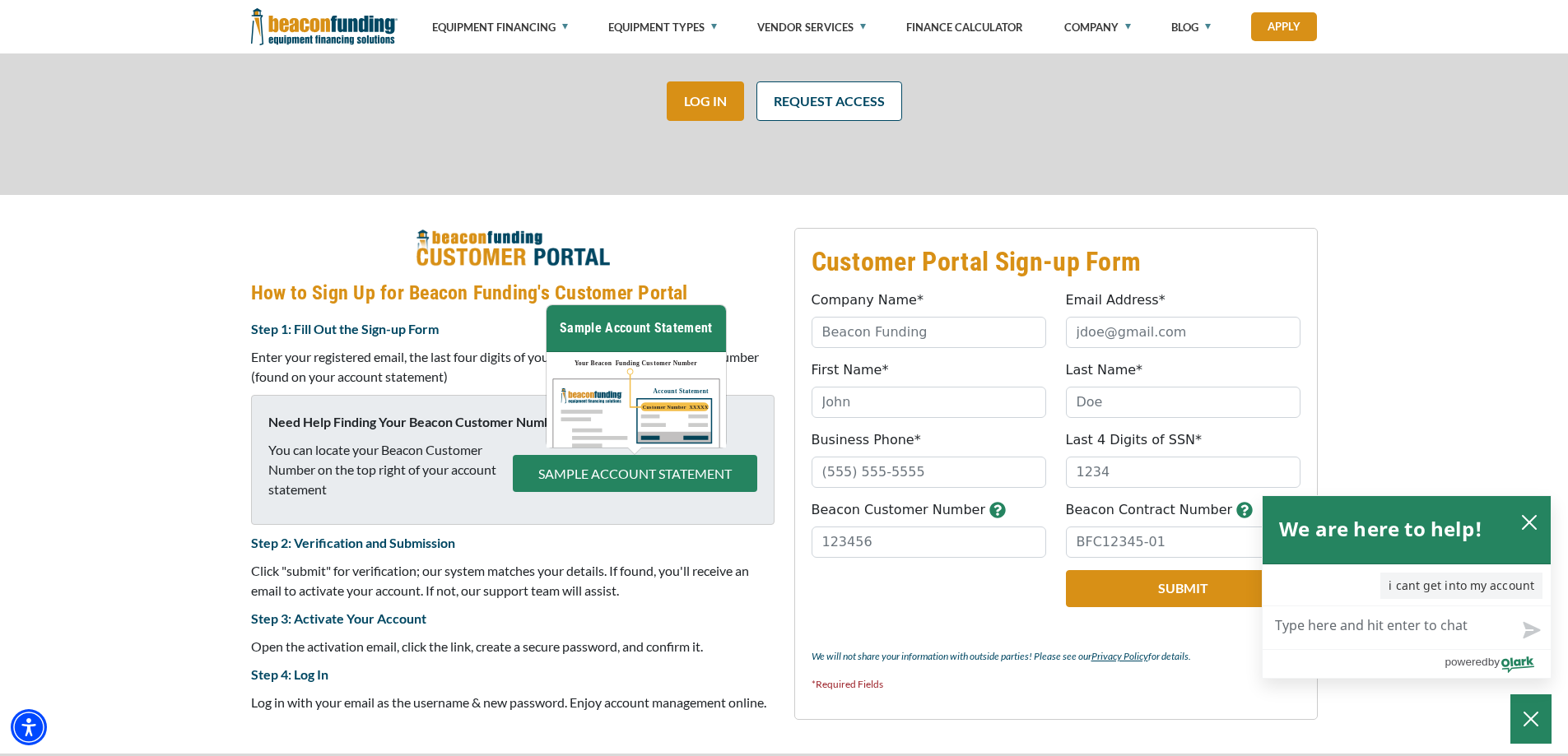
click at [140, 410] on div "Customer Portal Sign-up Form Company Name* Please provide a valid company name.…" at bounding box center [784, 474] width 1568 height 558
click at [654, 476] on button "SAMPLE ACCOUNT STATEMENT" at bounding box center [635, 472] width 244 height 37
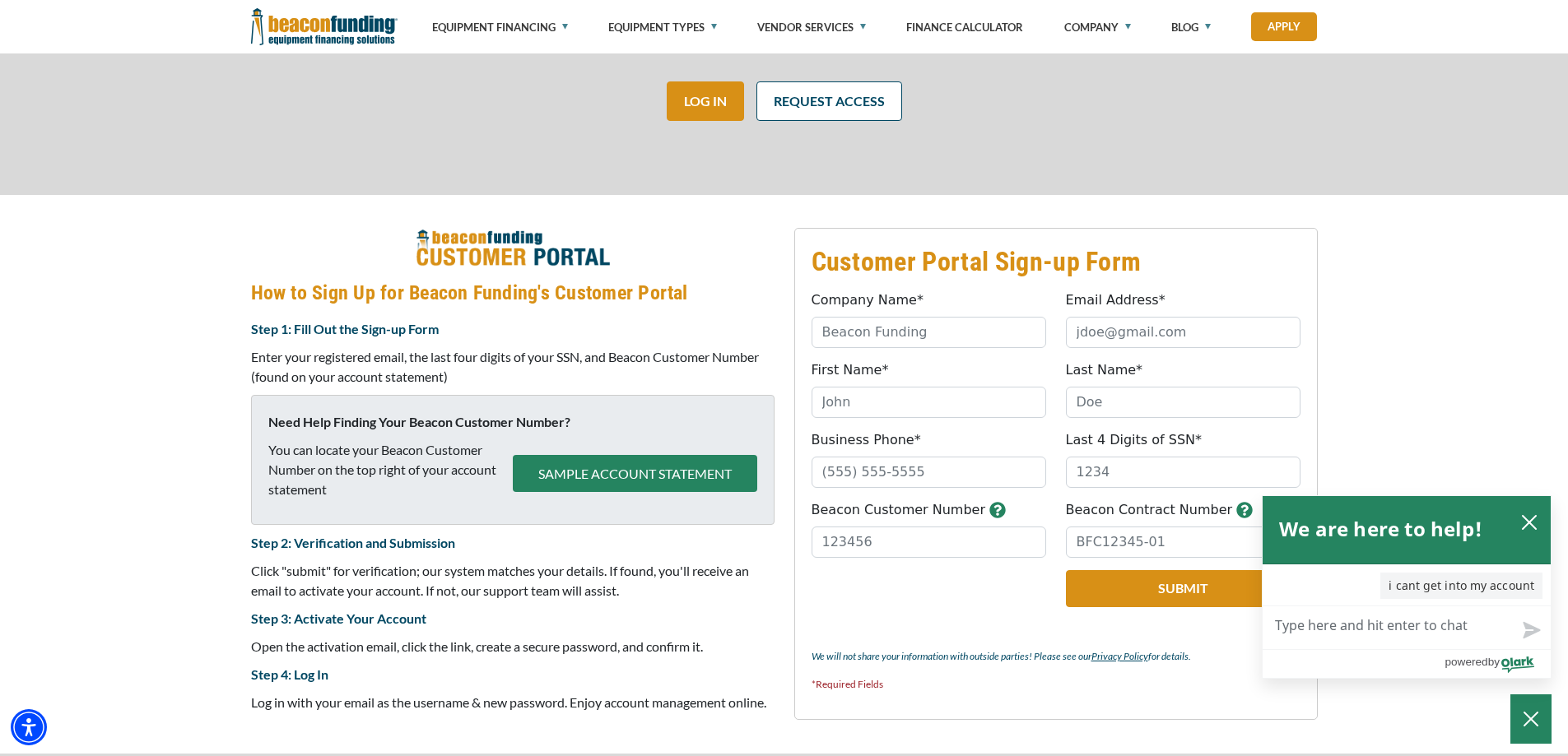
click at [356, 332] on strong "Step 1: Fill Out the Sign-up Form" at bounding box center [345, 328] width 188 height 15
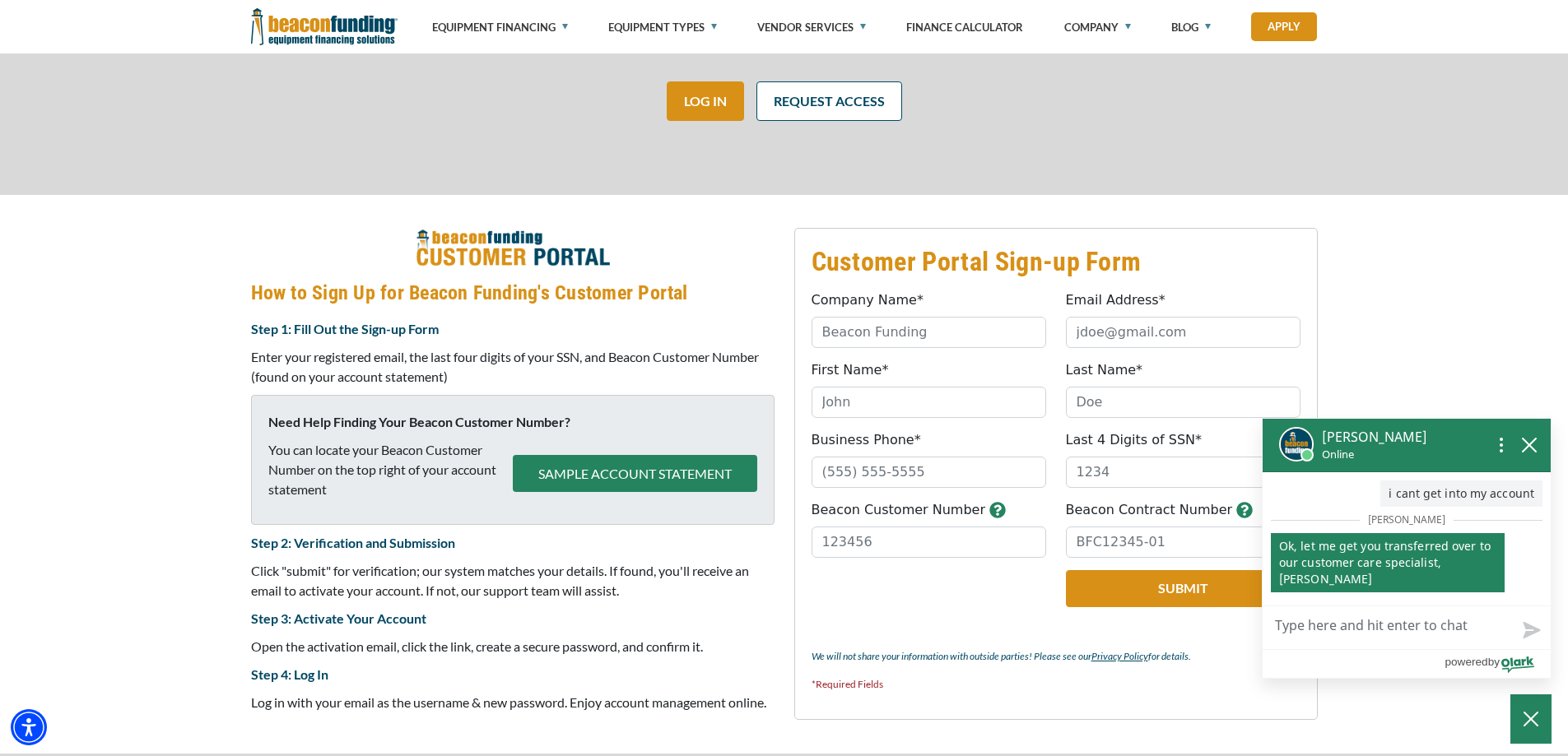
click at [558, 472] on button "SAMPLE ACCOUNT STATEMENT" at bounding box center [635, 472] width 244 height 37
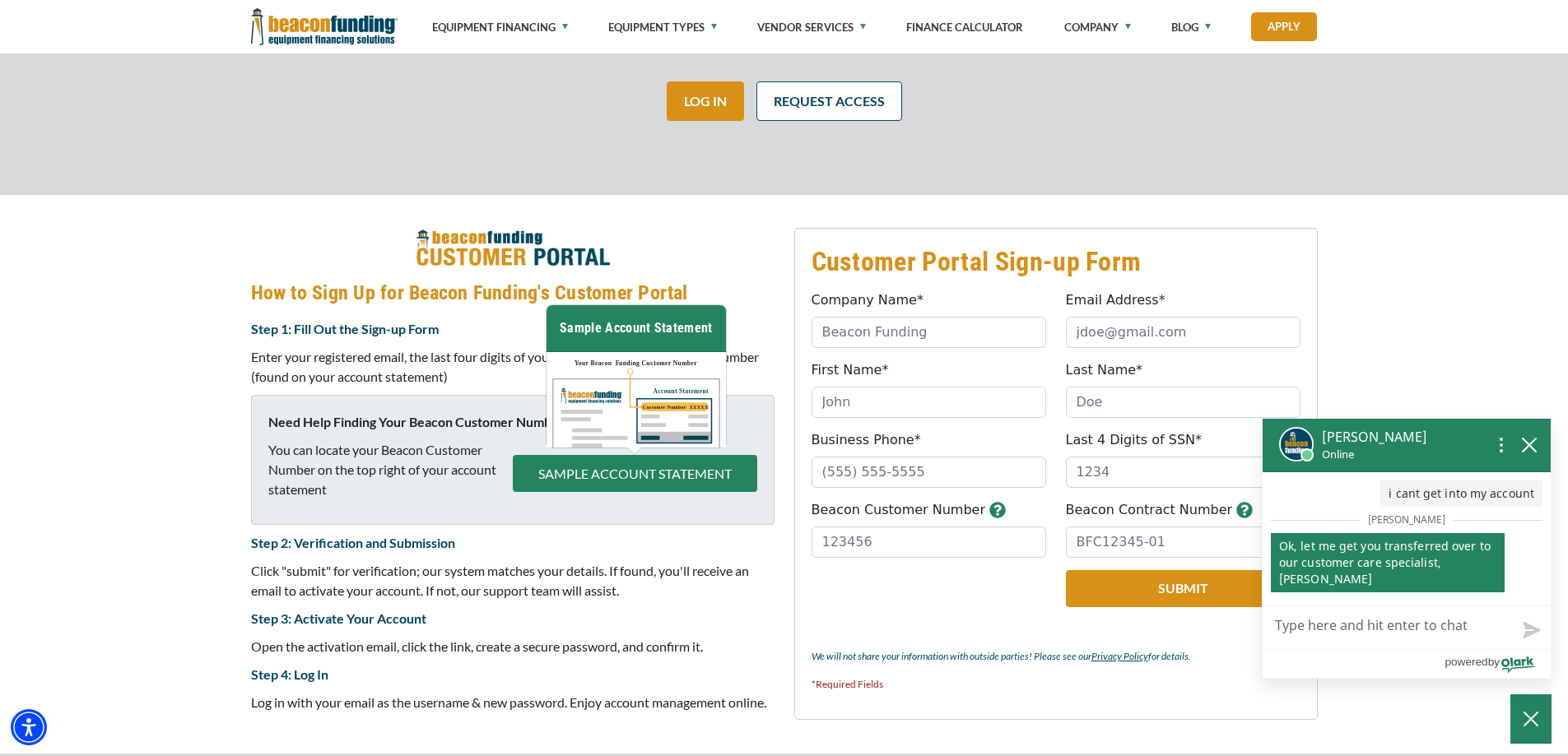
click at [222, 477] on div "Customer Portal Sign-up Form Company Name* Please provide a valid company name.…" at bounding box center [784, 474] width 1568 height 558
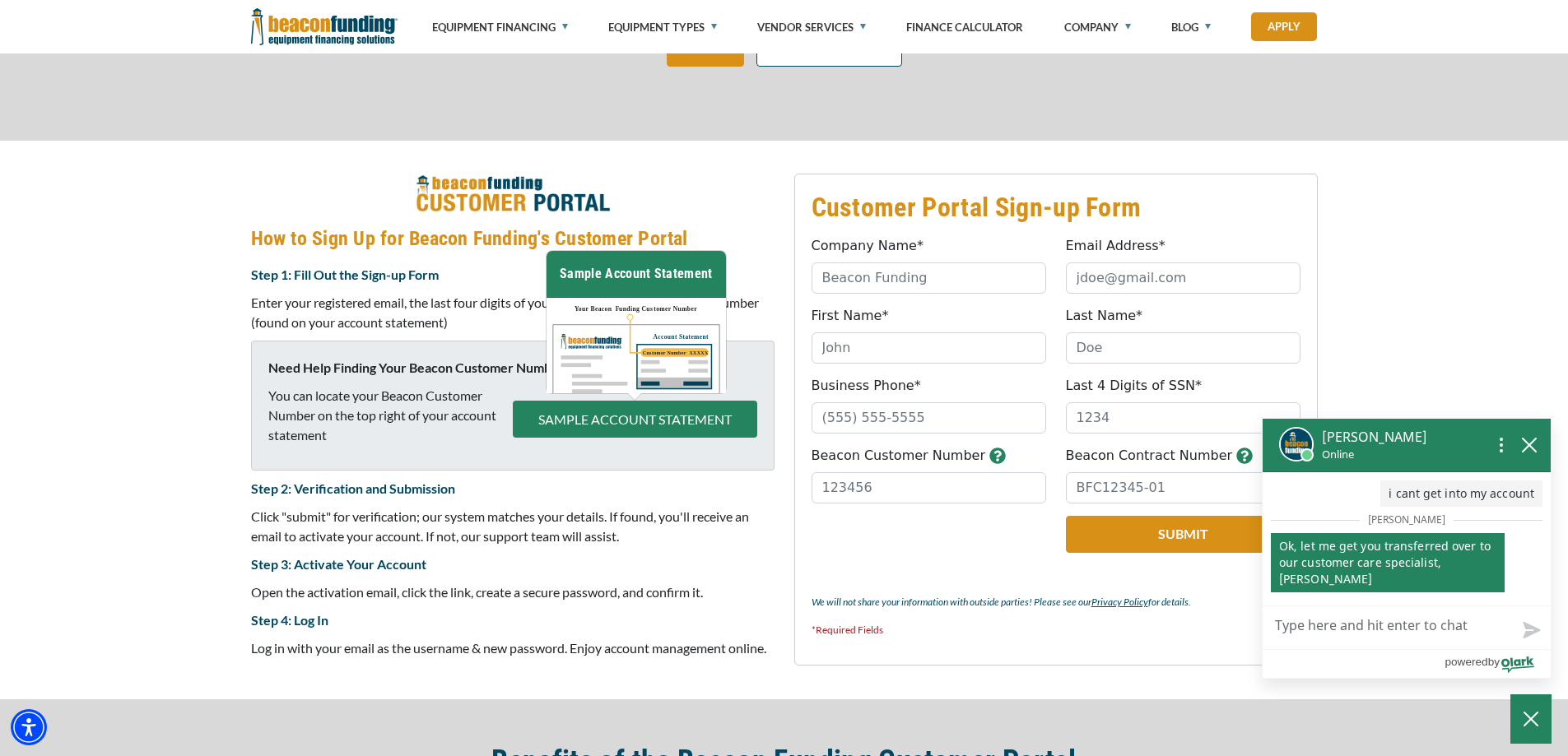
scroll to position [658, 0]
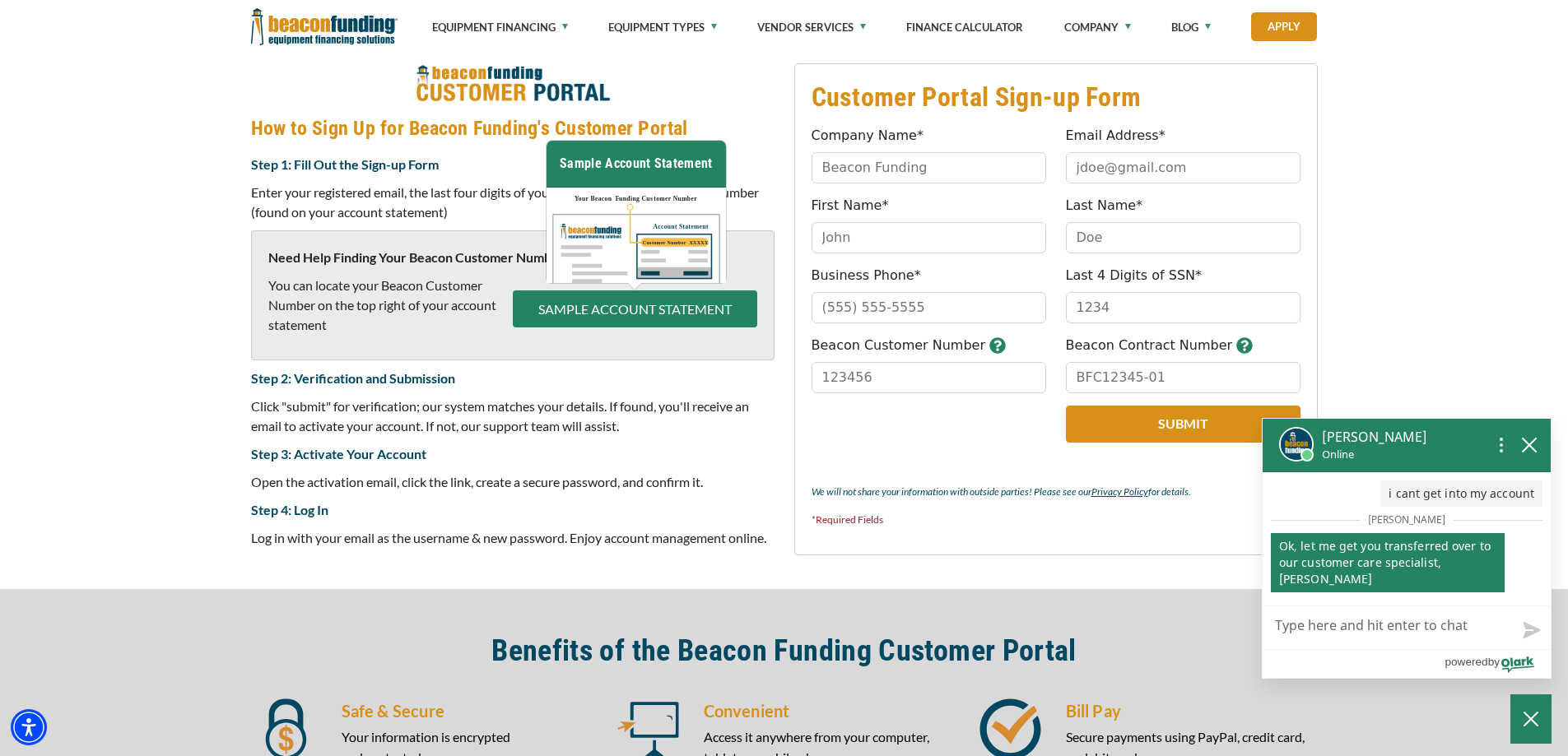
click at [1001, 183] on fieldset "Customer Portal Sign-up Form Company Name* Please provide a valid company name.…" at bounding box center [1055, 310] width 524 height 492
click at [979, 162] on input "Company Name*" at bounding box center [929, 167] width 234 height 31
click at [746, 106] on span "How to Sign Up for Beacon Funding's Customer Portal Step 1: Fill Out the Sign-u…" at bounding box center [512, 306] width 524 height 485
drag, startPoint x: 686, startPoint y: 307, endPoint x: 686, endPoint y: 297, distance: 10.0
click at [686, 306] on button "SAMPLE ACCOUNT STATEMENT" at bounding box center [635, 309] width 244 height 37
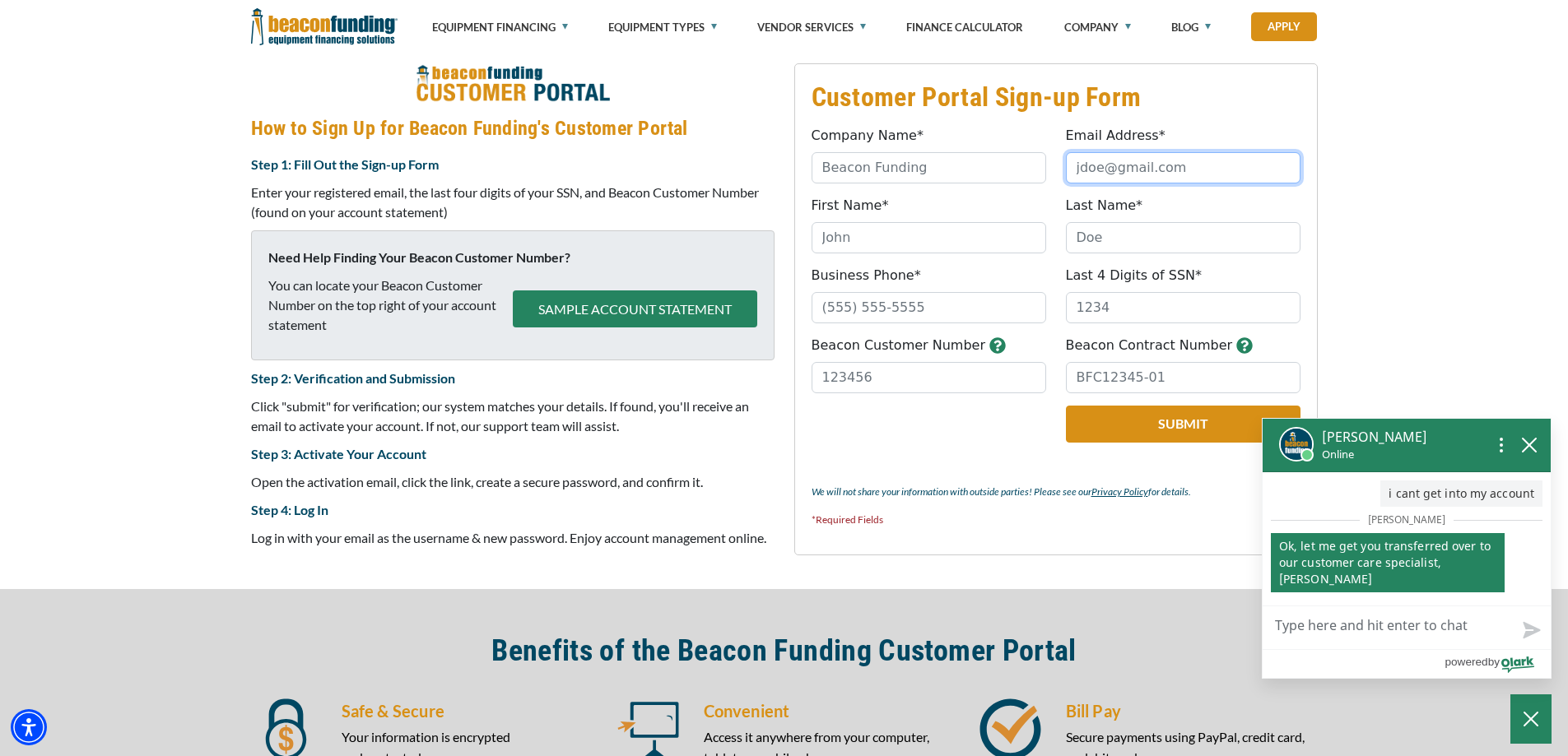
click at [1153, 167] on input "Email Address*" at bounding box center [1183, 167] width 234 height 31
type input "[EMAIL_ADDRESS][DOMAIN_NAME]"
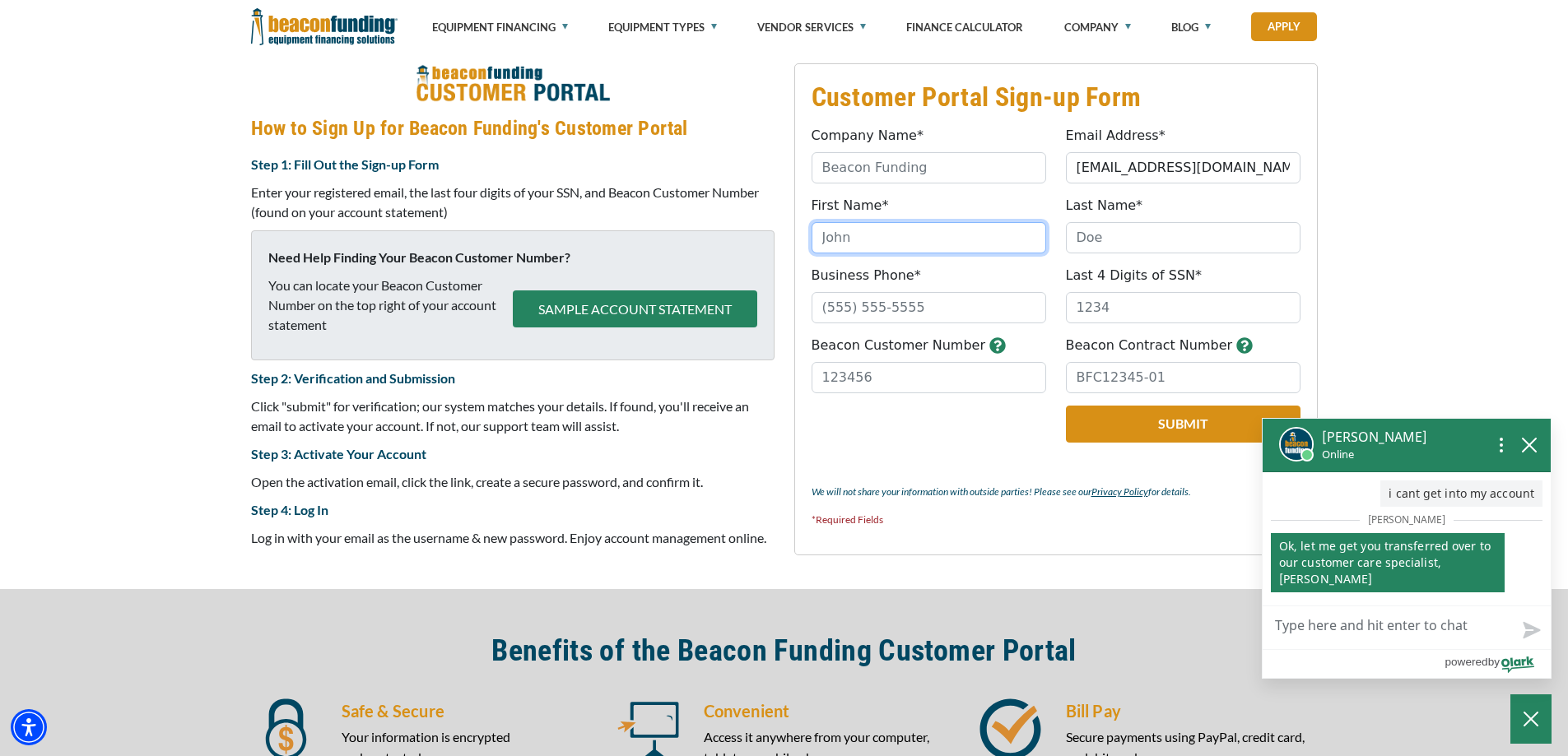
type input "CHASE"
type input "[PERSON_NAME]"
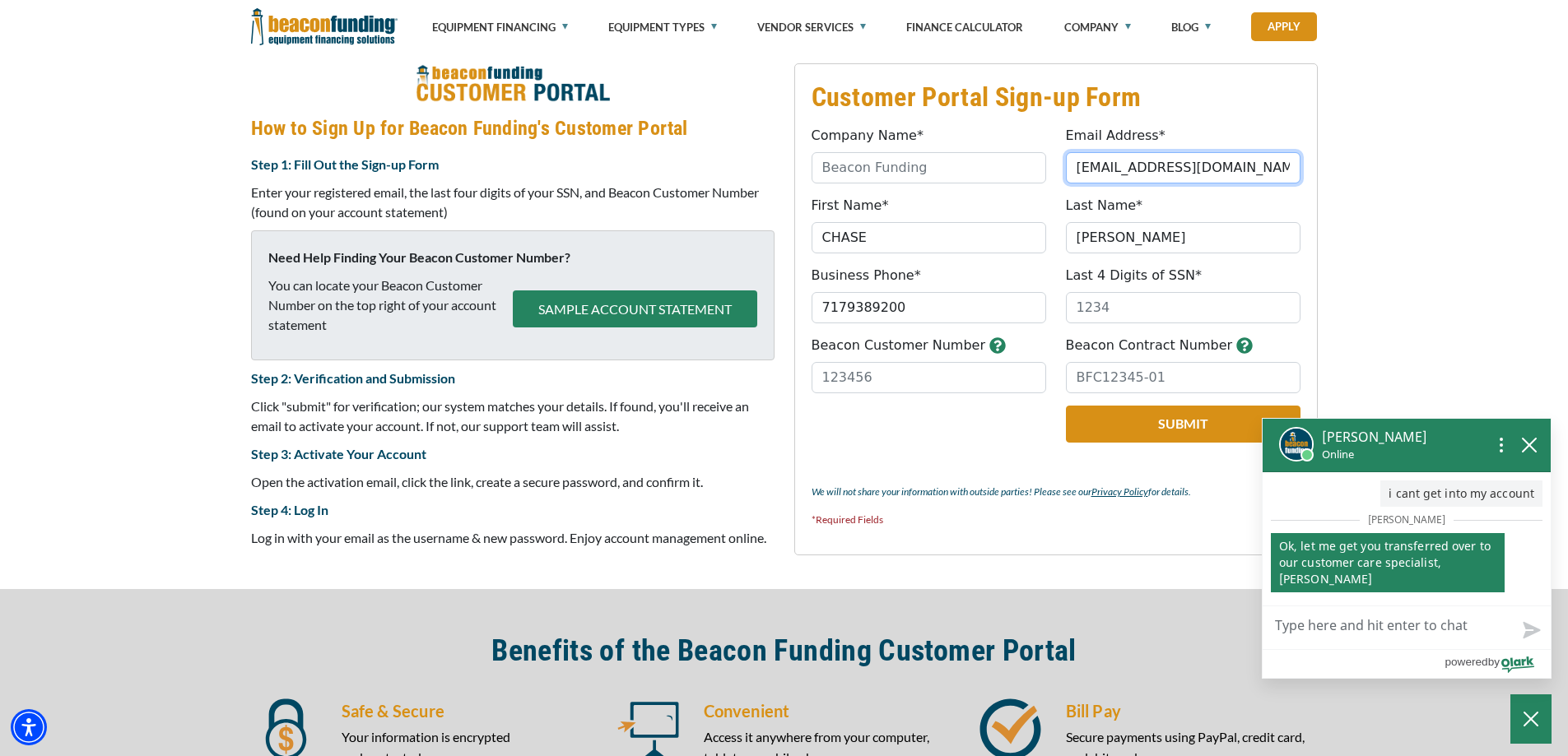
type input "[PHONE_NUMBER]"
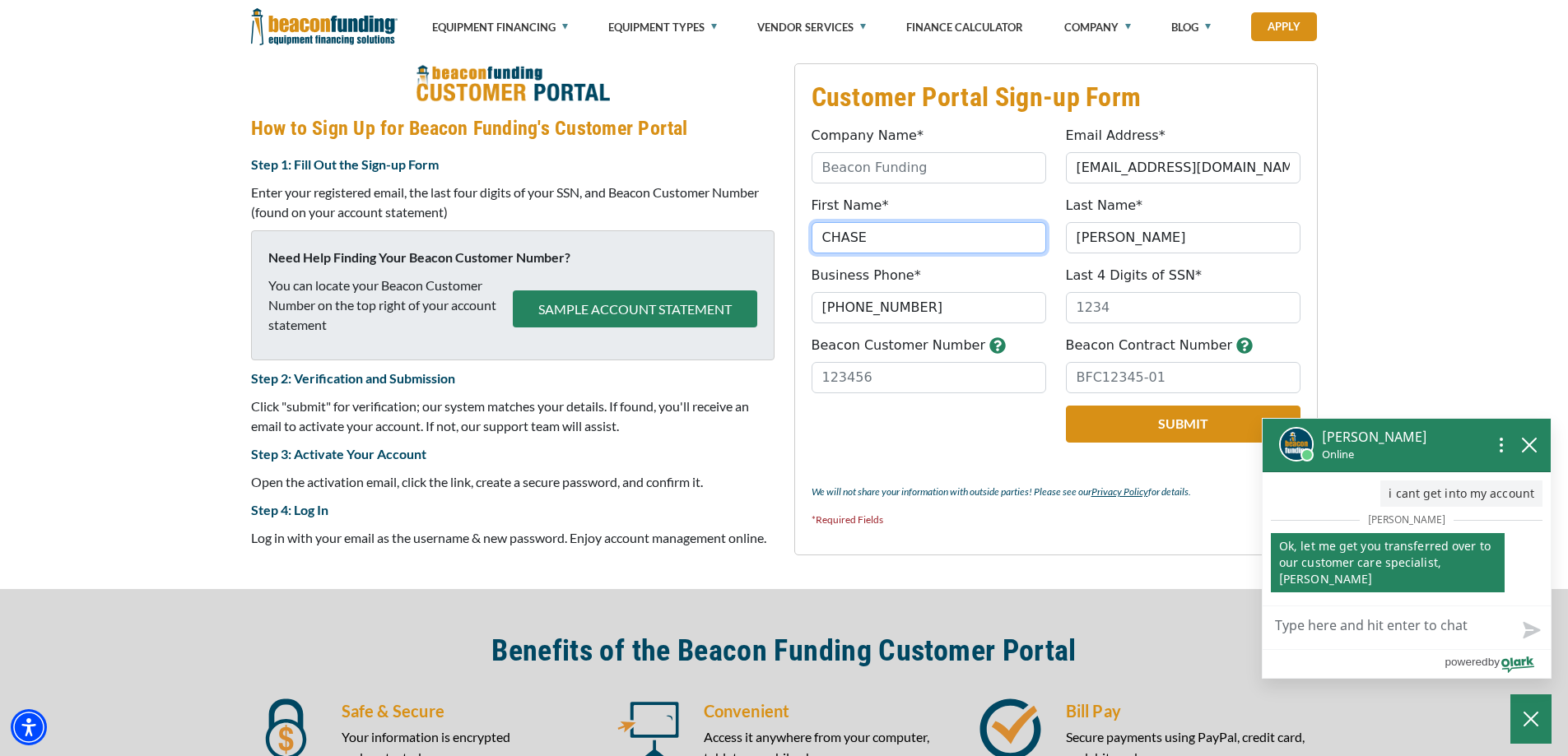
drag, startPoint x: 882, startPoint y: 246, endPoint x: 734, endPoint y: 256, distance: 148.3
click at [734, 256] on div "Customer Portal Sign-up Form Company Name* Please provide a valid company name.…" at bounding box center [784, 310] width 1087 height 493
type input "[PERSON_NAME]"
click at [1115, 305] on input "Last 4 Digits of SSN*" at bounding box center [1183, 307] width 234 height 31
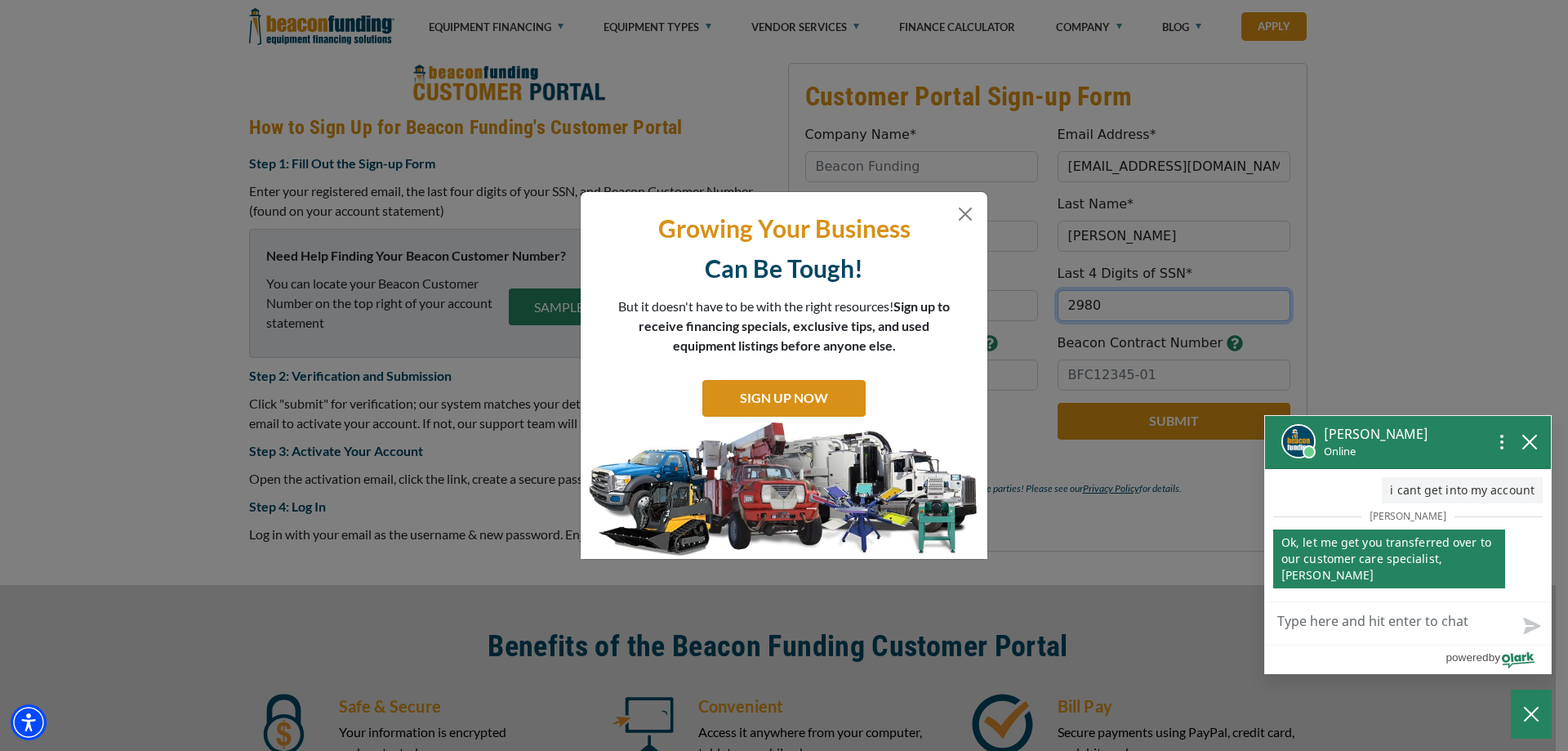
type input "2980"
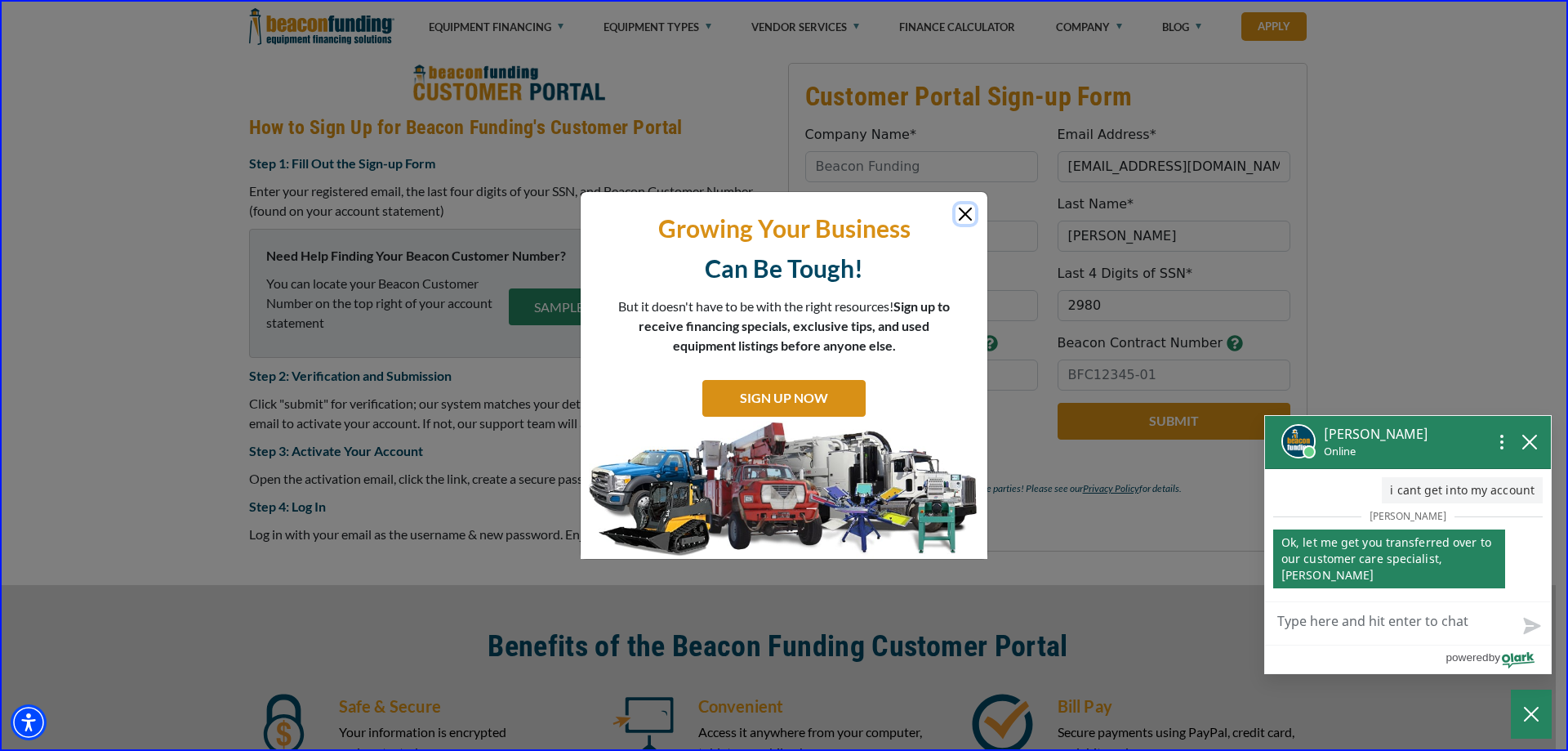
click at [967, 218] on button "Close" at bounding box center [966, 214] width 20 height 20
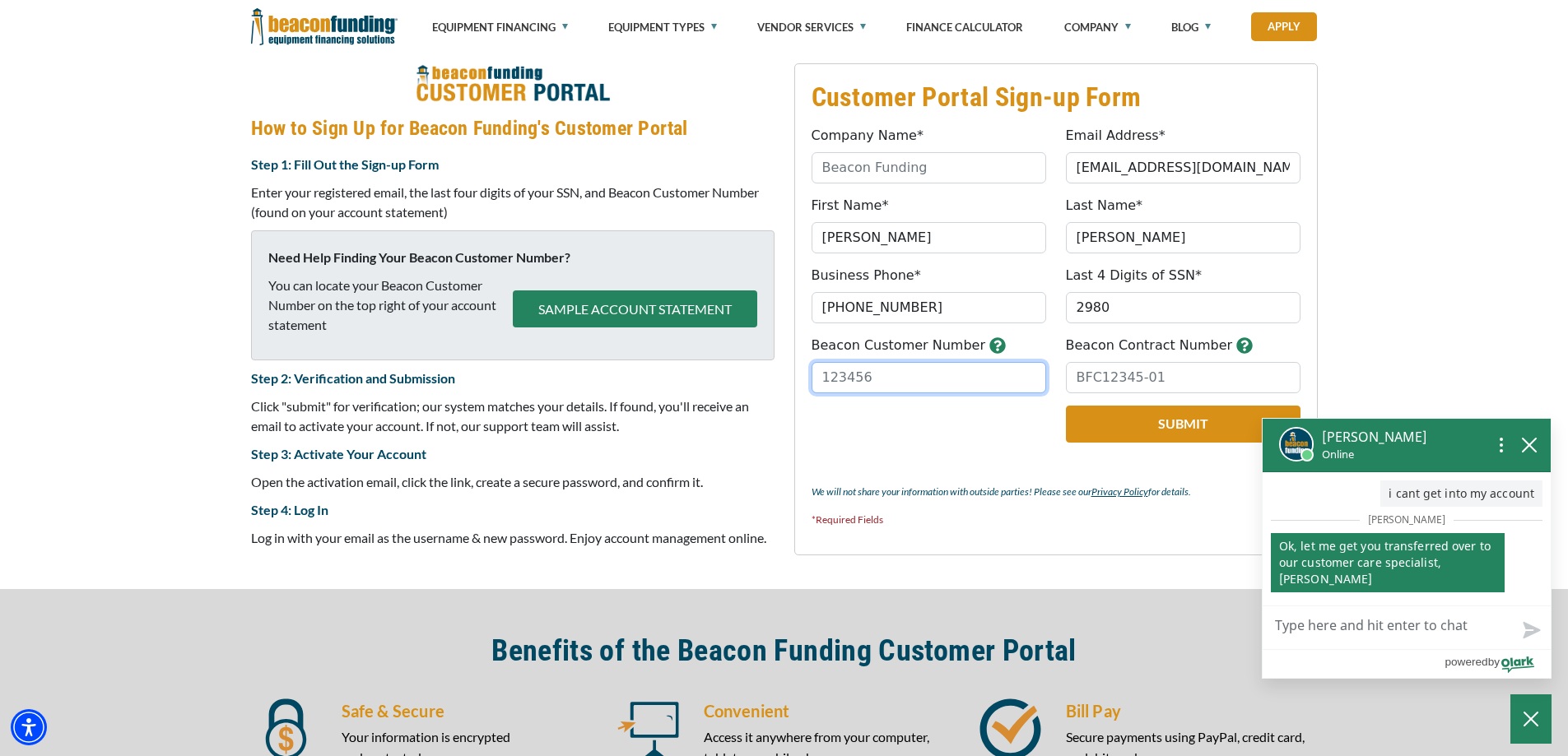
drag, startPoint x: 893, startPoint y: 375, endPoint x: 793, endPoint y: 378, distance: 100.0
click at [794, 378] on fieldset "Customer Portal Sign-up Form Company Name* Please provide a valid company name.…" at bounding box center [1055, 310] width 524 height 492
type input "32441"
click at [1234, 375] on input "Beacon Contract Number" at bounding box center [1183, 378] width 234 height 31
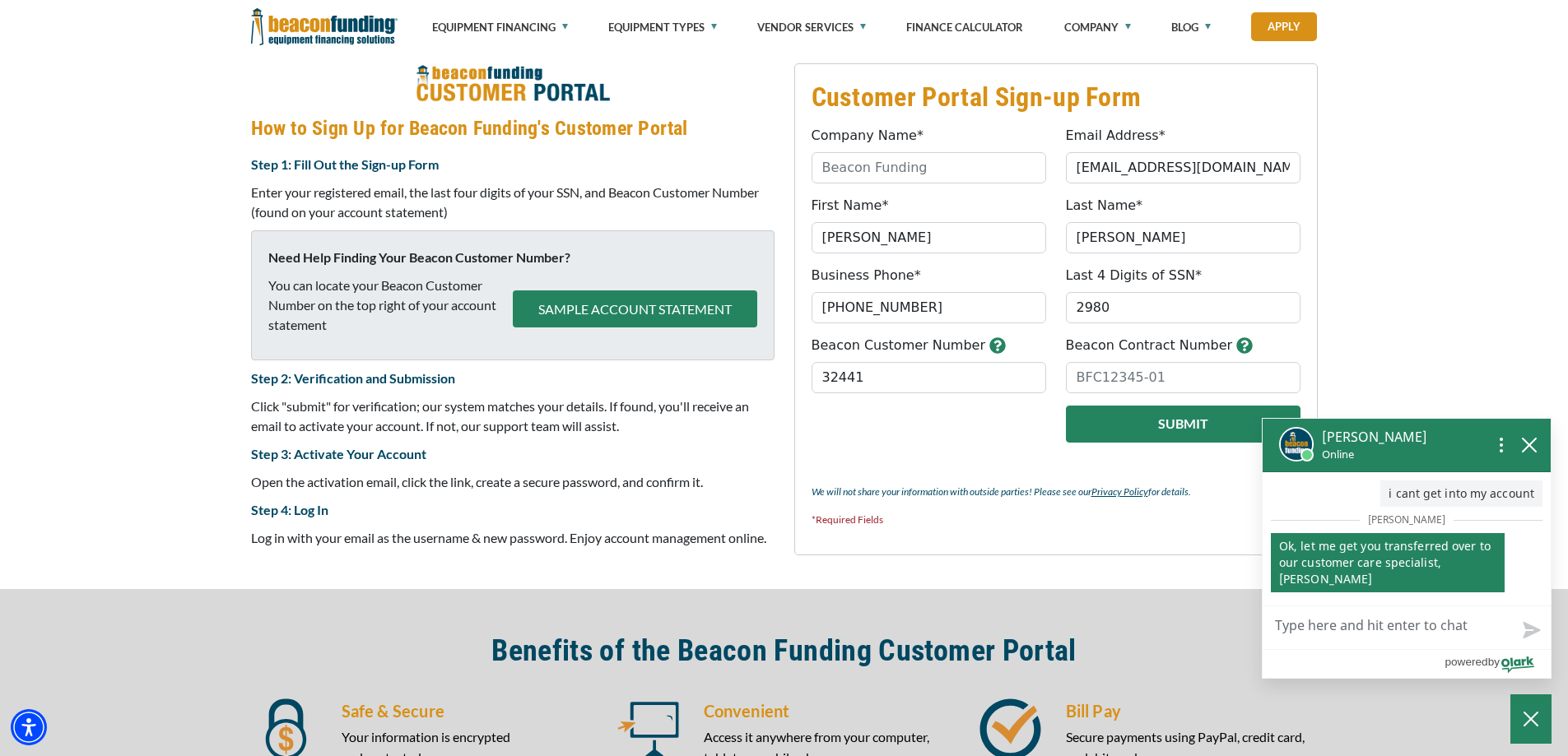
click at [1185, 425] on button "Submit" at bounding box center [1183, 423] width 234 height 37
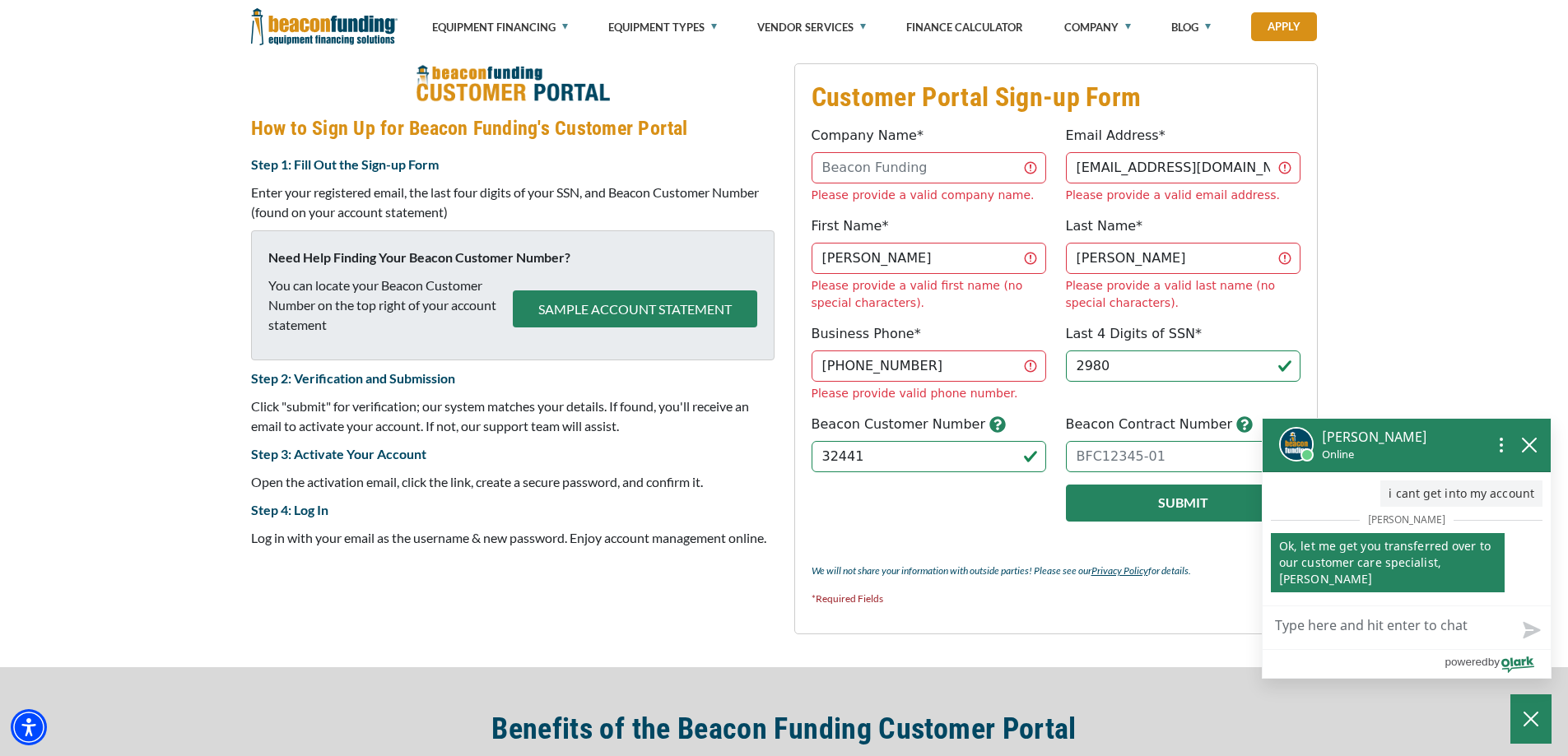
click at [1143, 485] on button "Submit" at bounding box center [1183, 503] width 234 height 37
click at [993, 168] on input "Company Name*" at bounding box center [929, 167] width 234 height 31
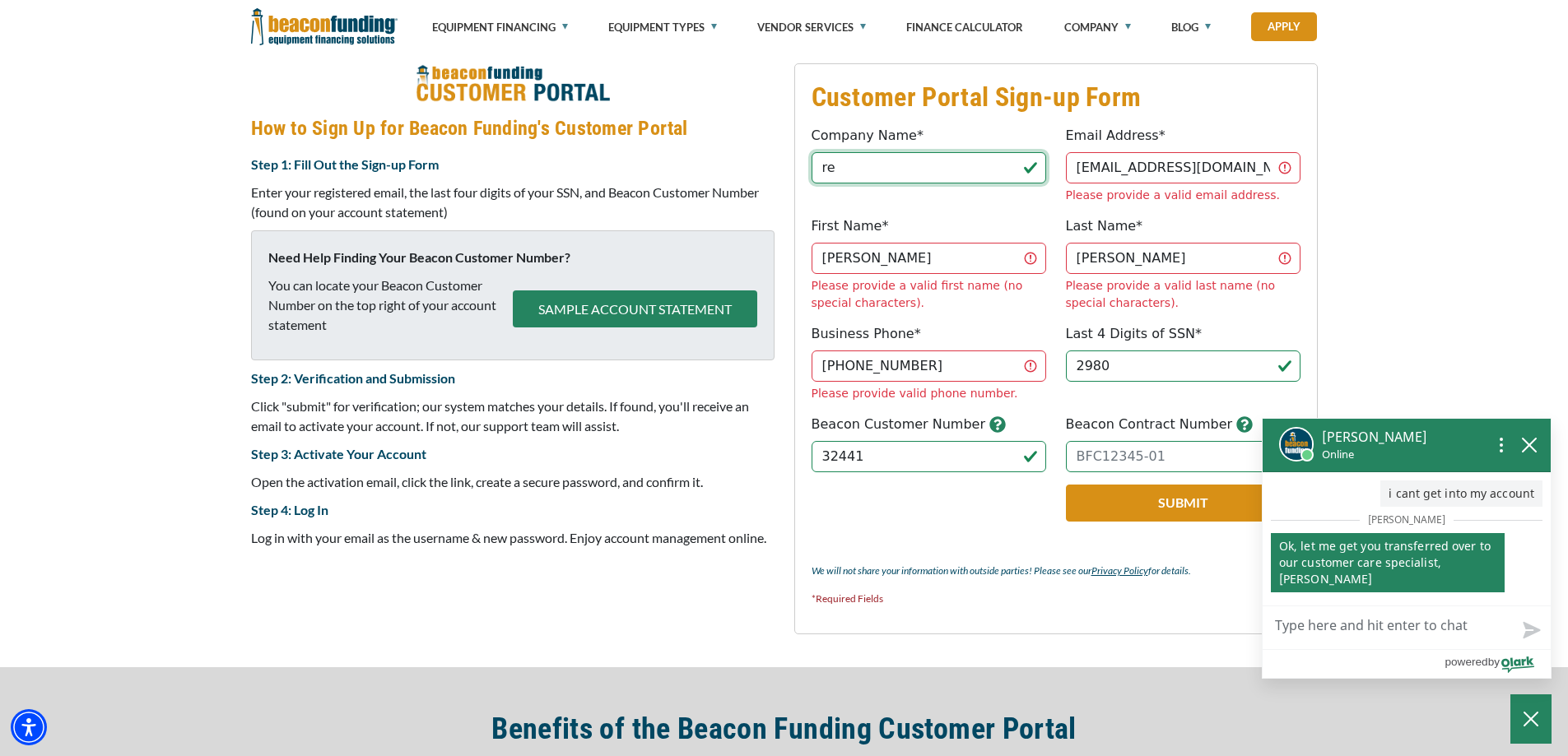
type input "r"
type input "[PERSON_NAME] SERVICE CENTER"
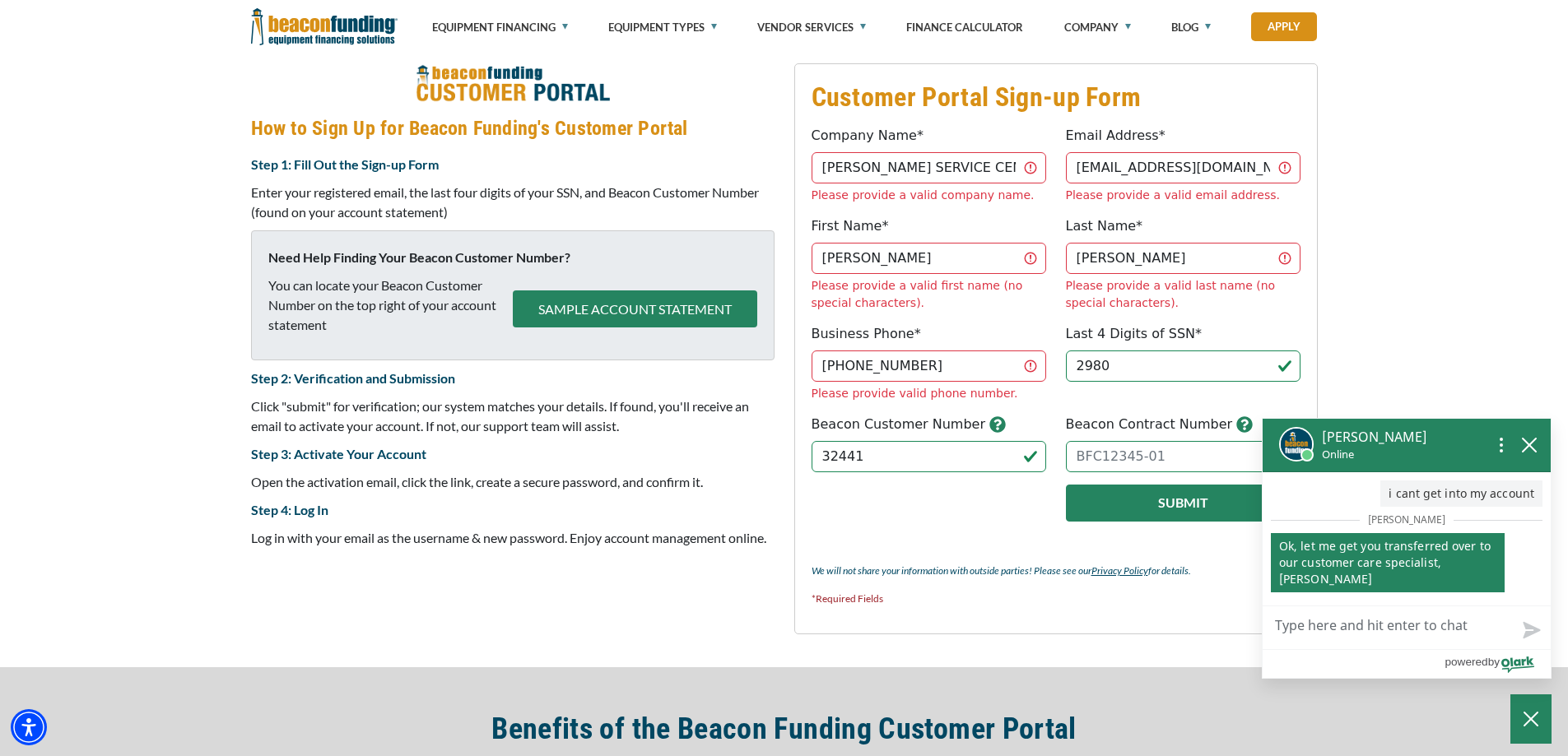
click at [1148, 485] on button "Submit" at bounding box center [1183, 503] width 234 height 37
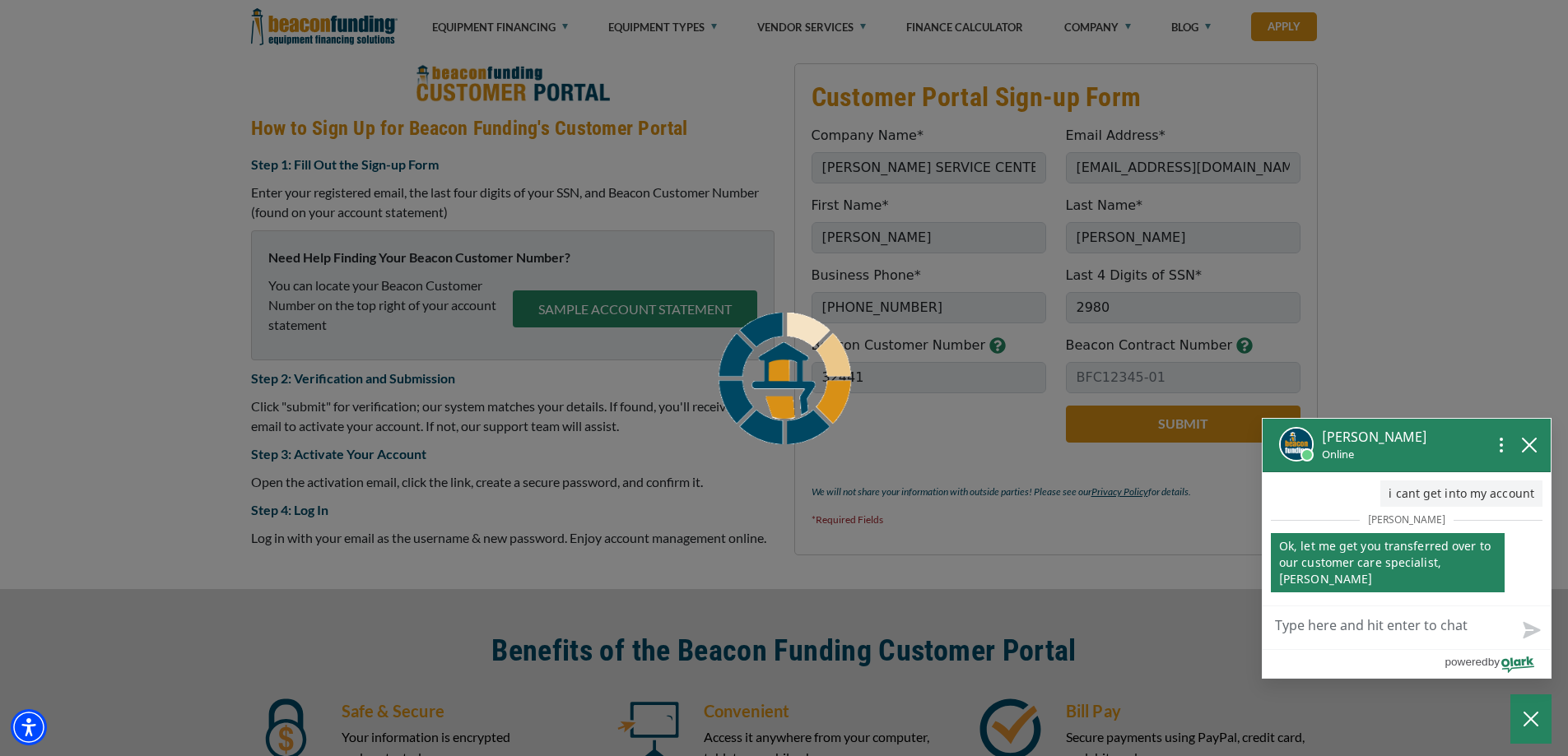
scroll to position [656, 0]
